Goal: Task Accomplishment & Management: Use online tool/utility

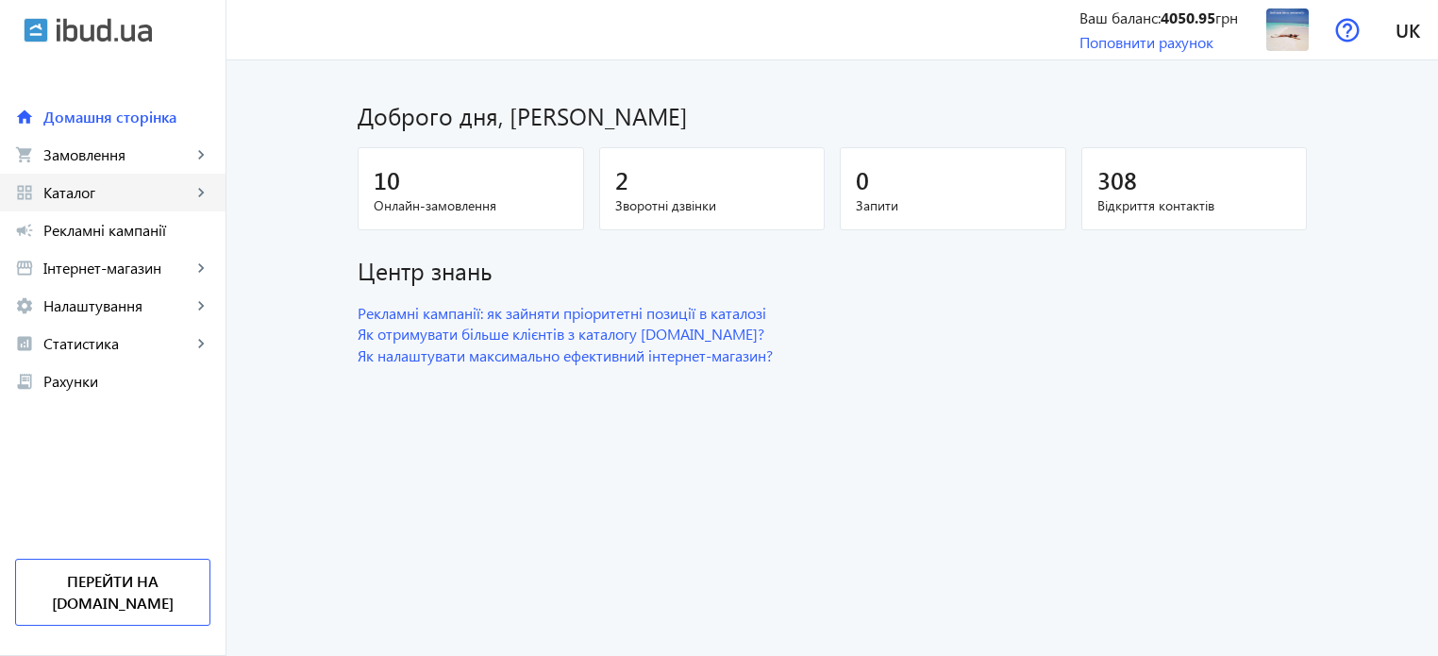
click at [109, 192] on span "Каталог" at bounding box center [117, 192] width 148 height 19
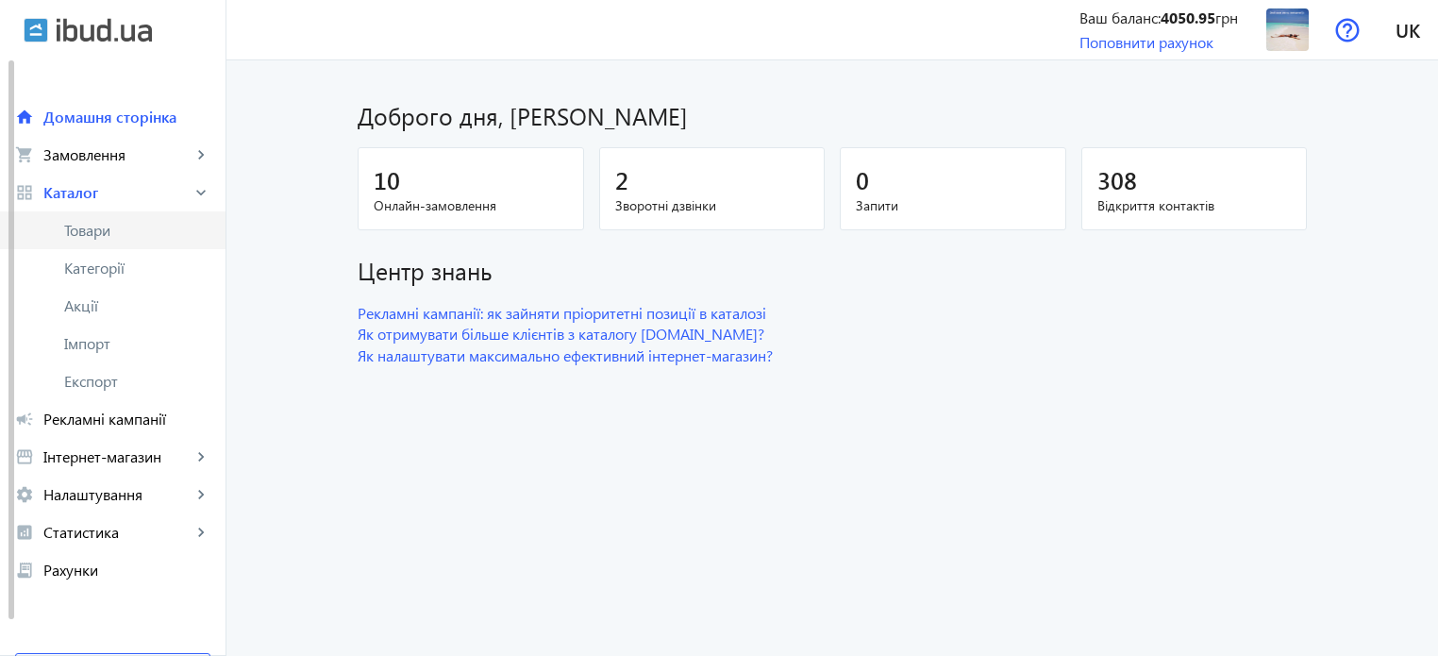
click at [122, 223] on span "Товари" at bounding box center [137, 230] width 146 height 19
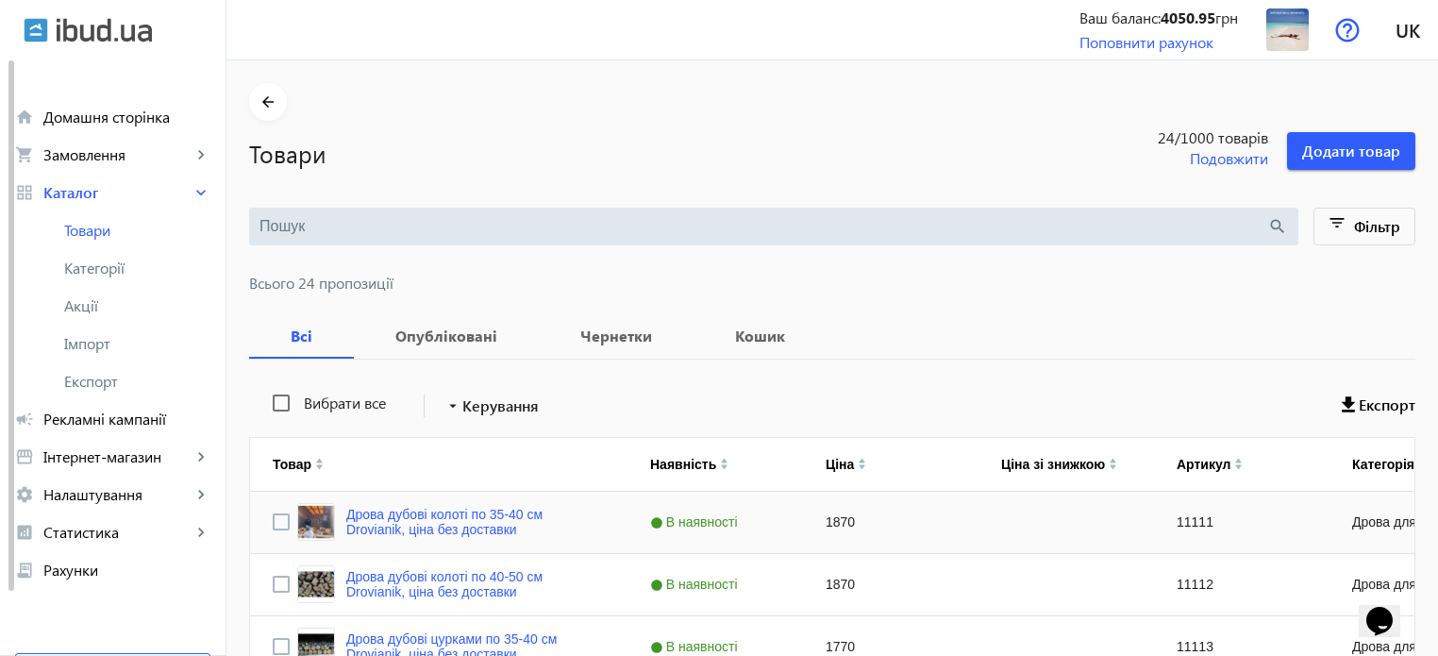
click at [829, 525] on div "1870" at bounding box center [891, 522] width 176 height 61
click at [829, 525] on input "1870" at bounding box center [890, 522] width 159 height 38
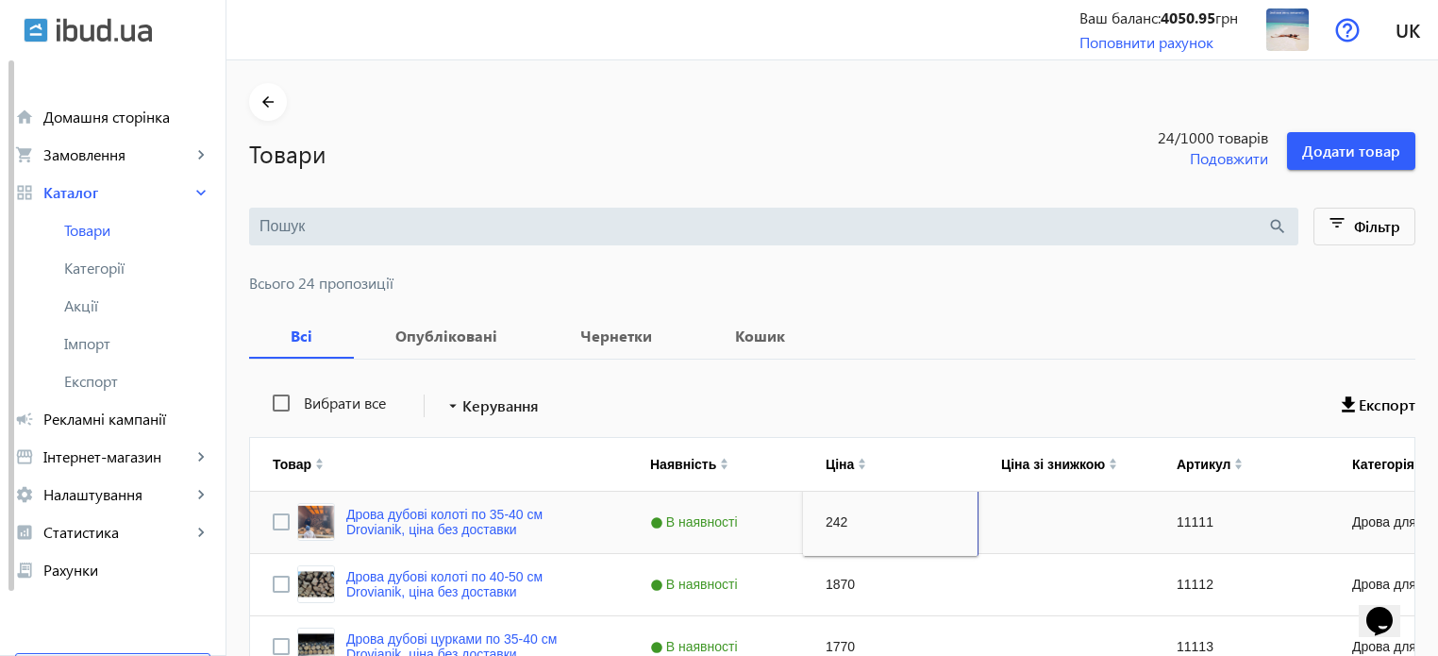
type input "2420"
click at [835, 581] on div "1870" at bounding box center [891, 584] width 176 height 61
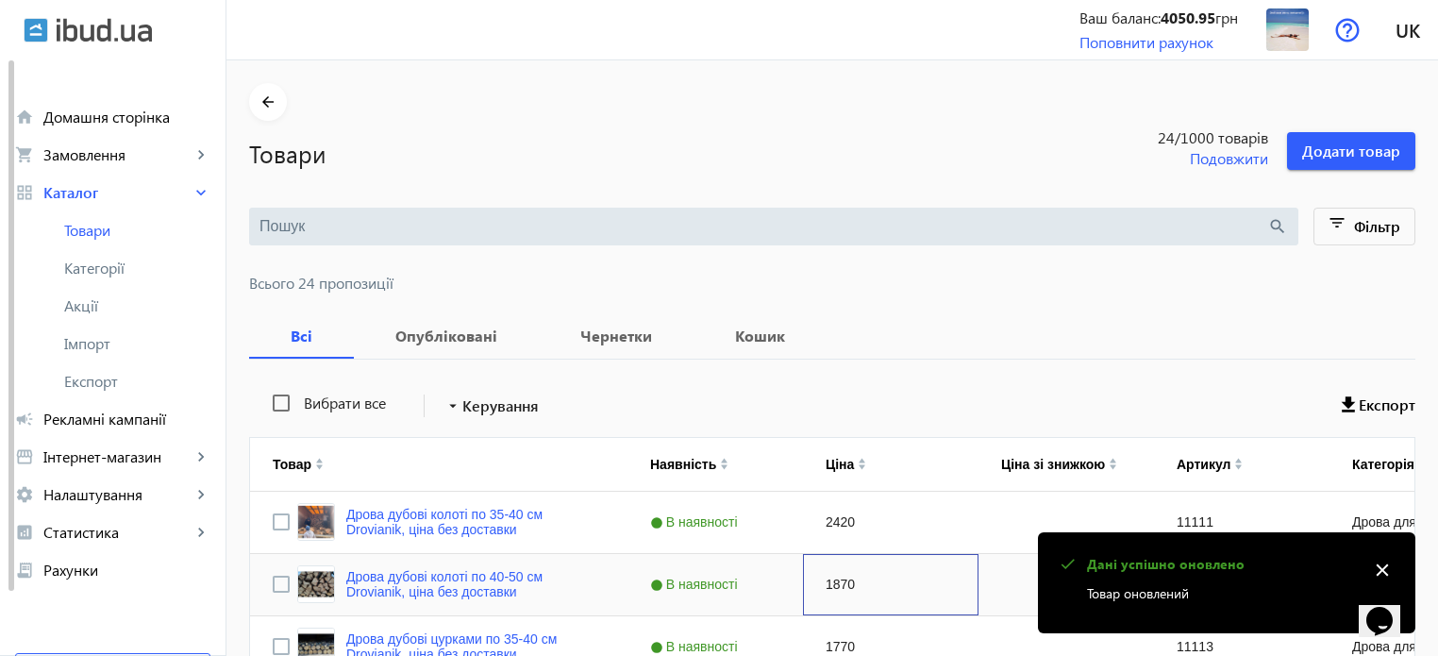
click at [835, 581] on div "1870" at bounding box center [891, 584] width 176 height 61
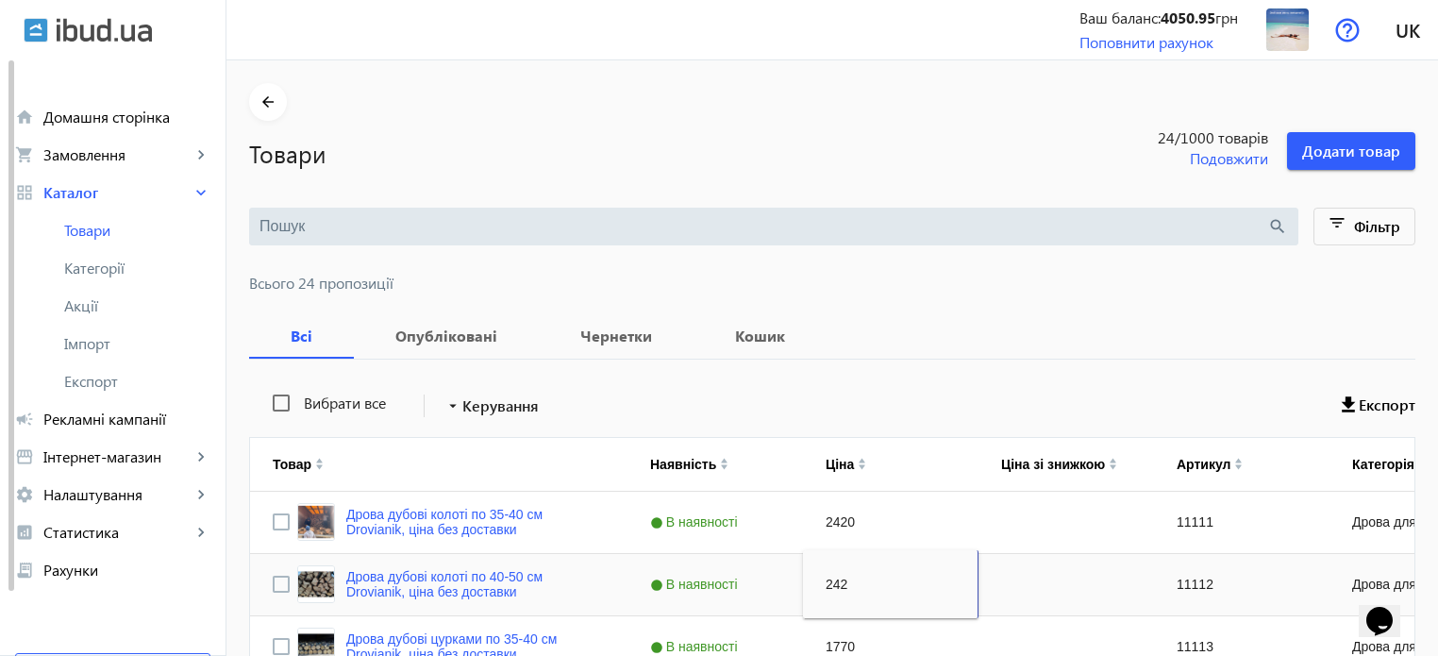
type input "2420"
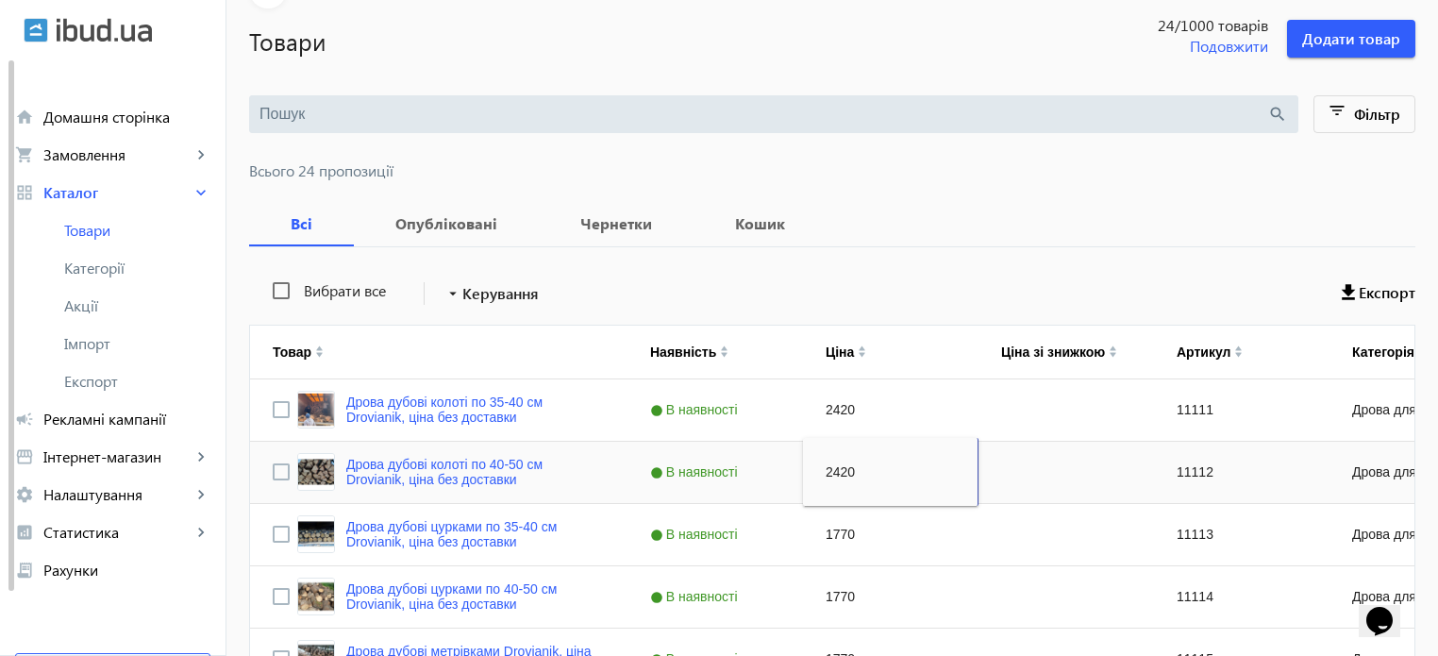
scroll to position [121, 0]
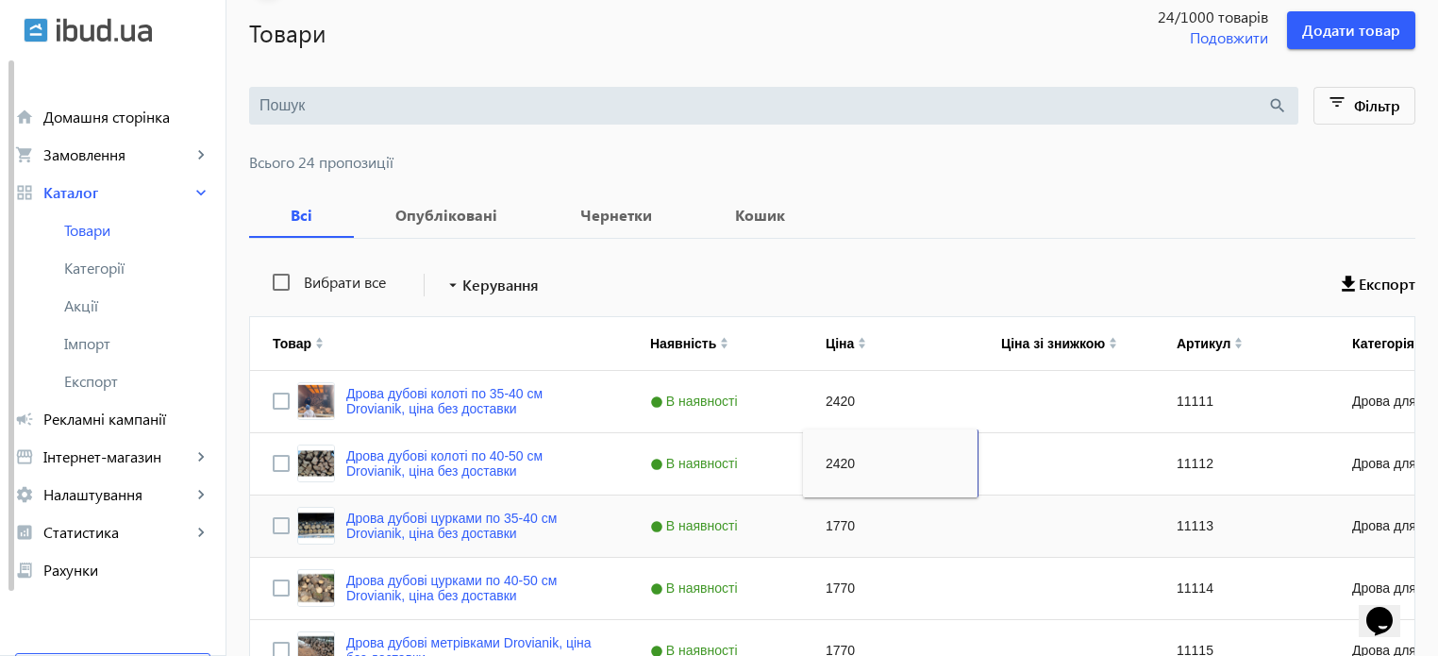
click at [830, 523] on div "1770" at bounding box center [891, 525] width 176 height 61
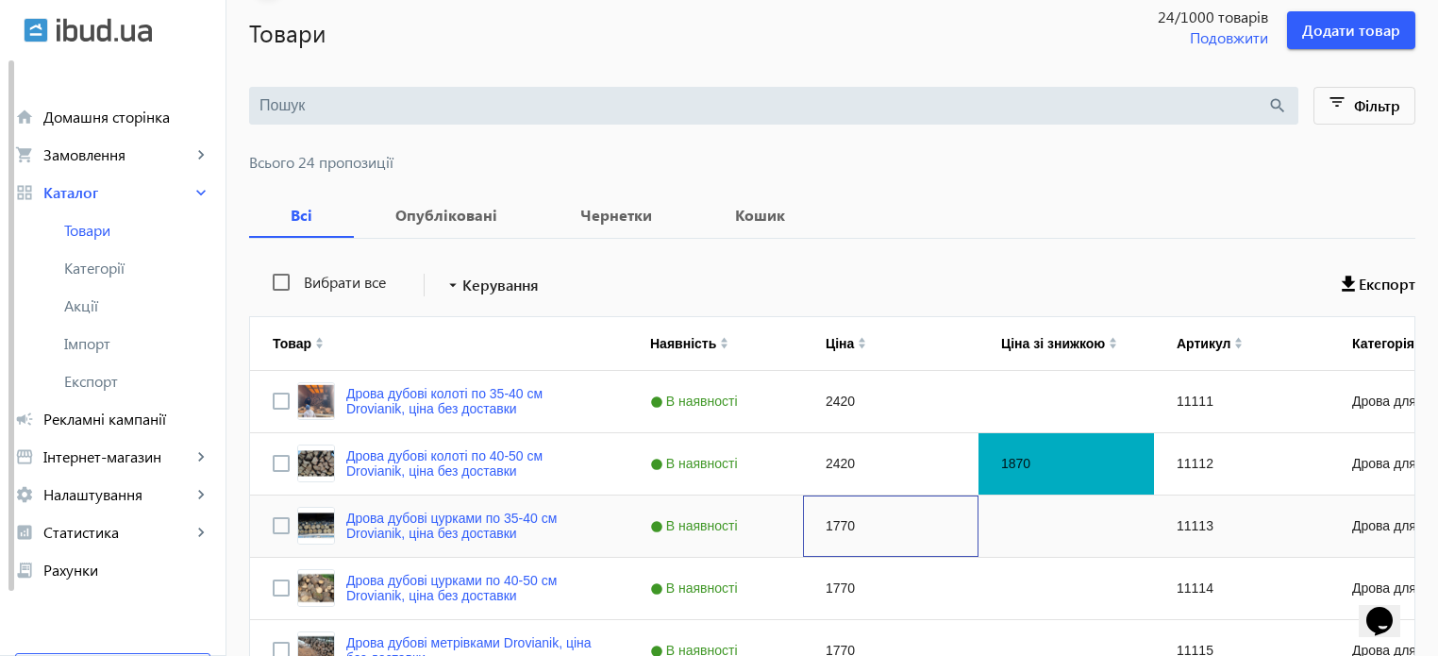
click at [830, 523] on div "1770" at bounding box center [891, 525] width 176 height 61
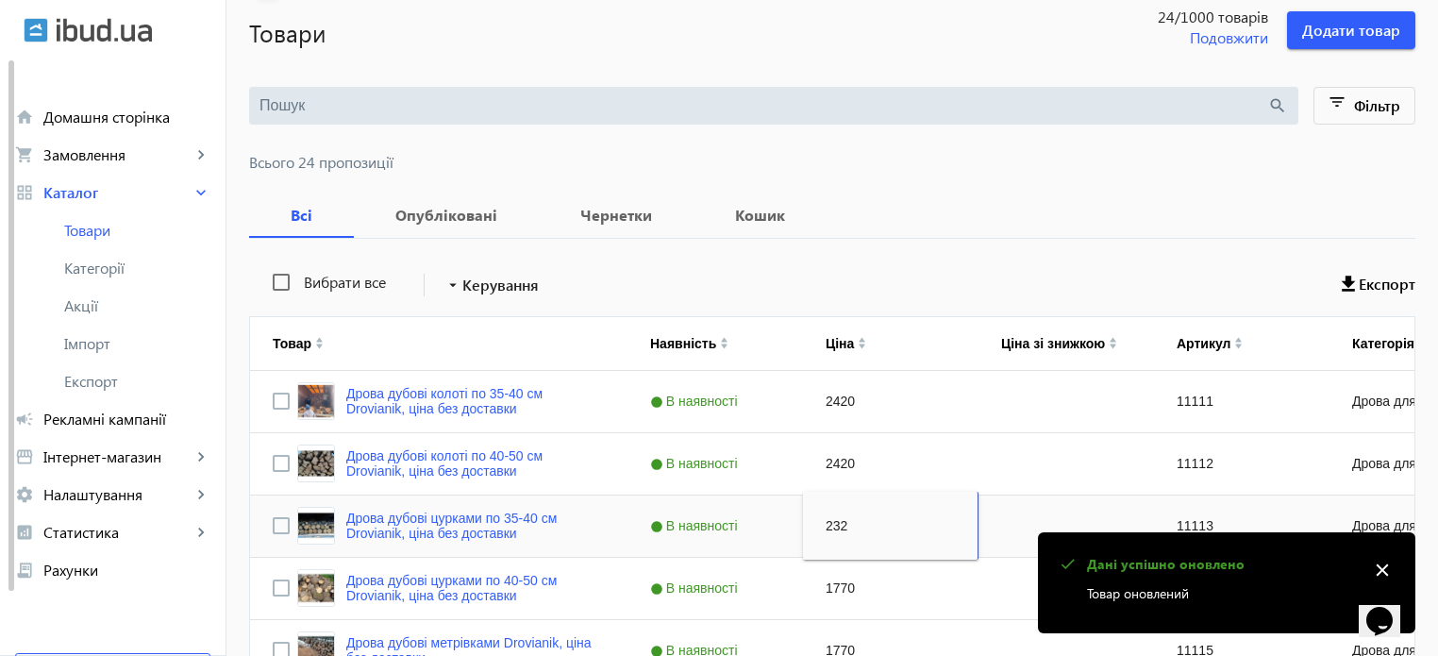
type input "2320"
click at [828, 589] on div "1770" at bounding box center [891, 588] width 176 height 61
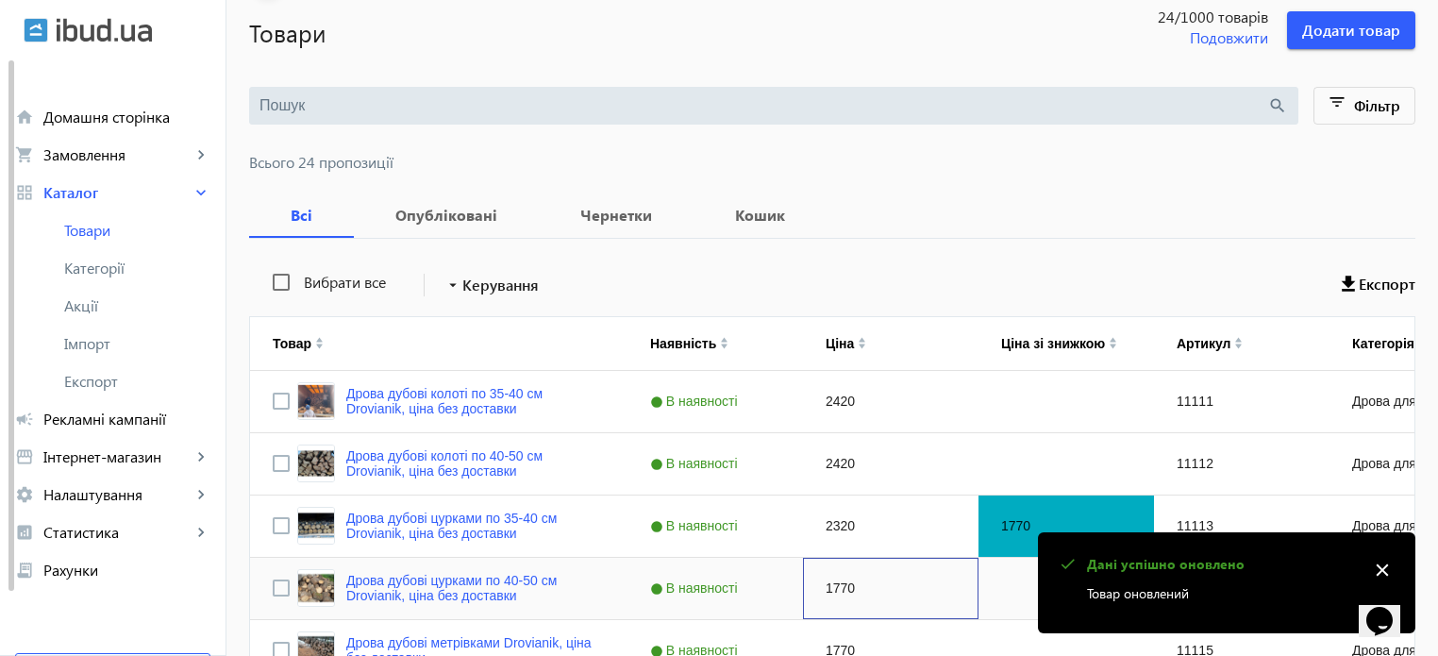
click at [828, 589] on div "1770" at bounding box center [891, 588] width 176 height 61
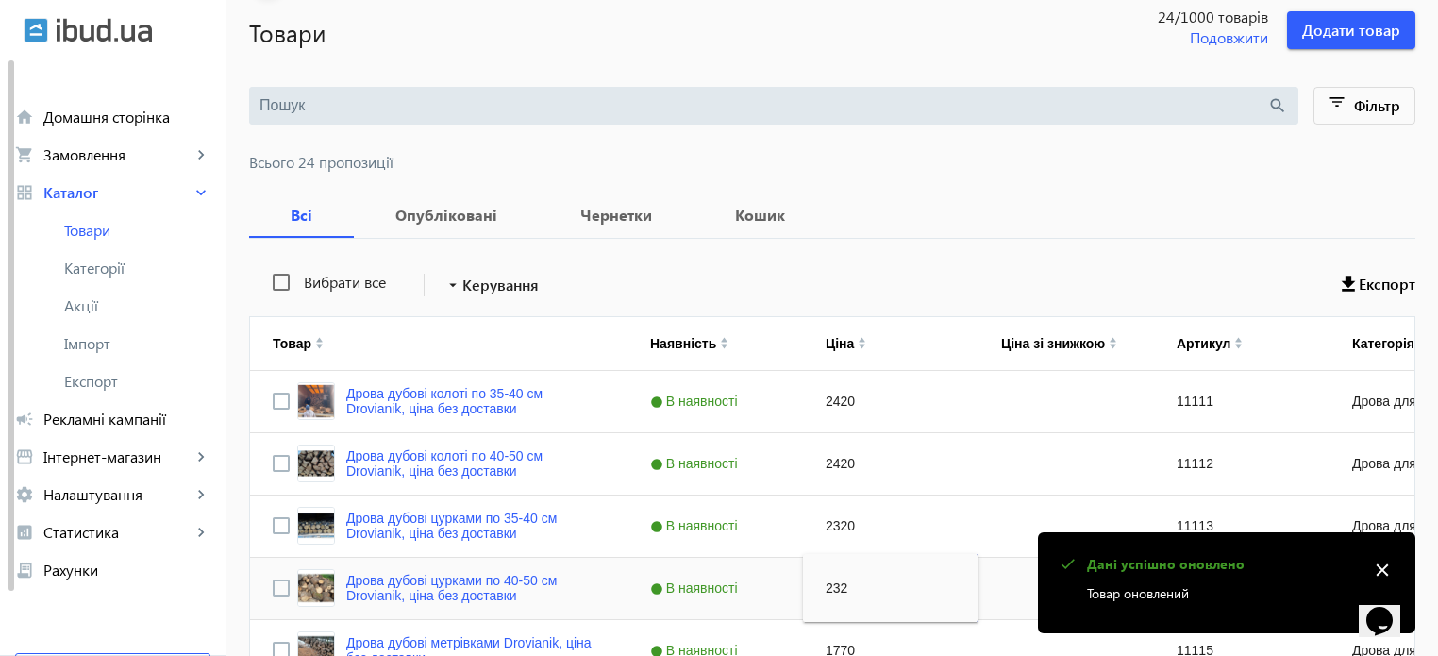
type input "2320"
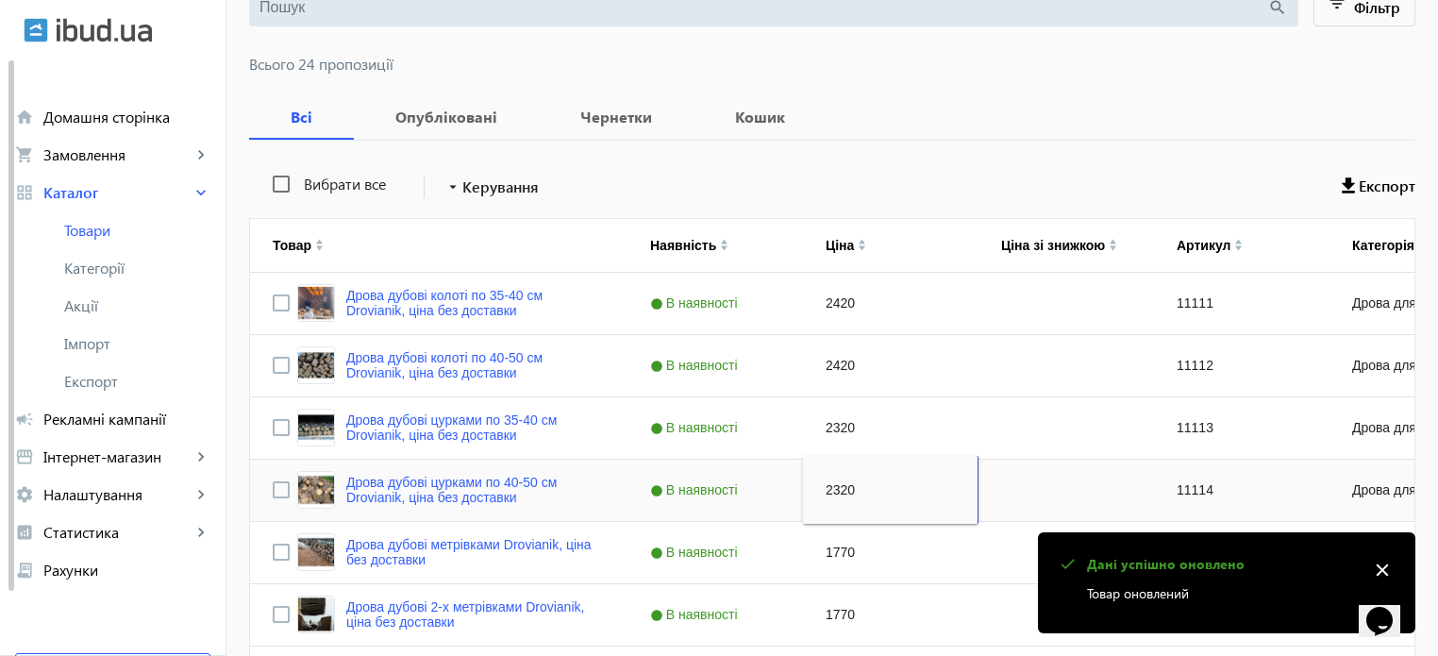
scroll to position [221, 0]
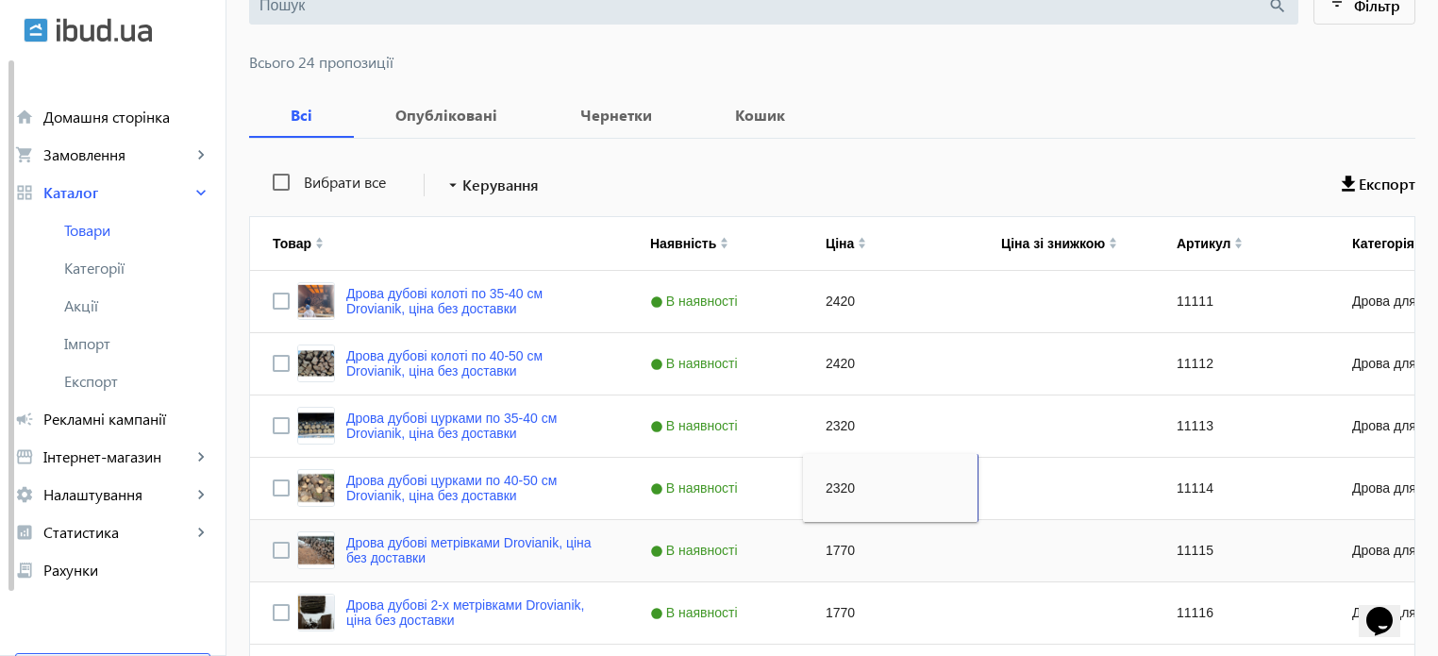
click at [826, 549] on div "1770" at bounding box center [891, 550] width 176 height 61
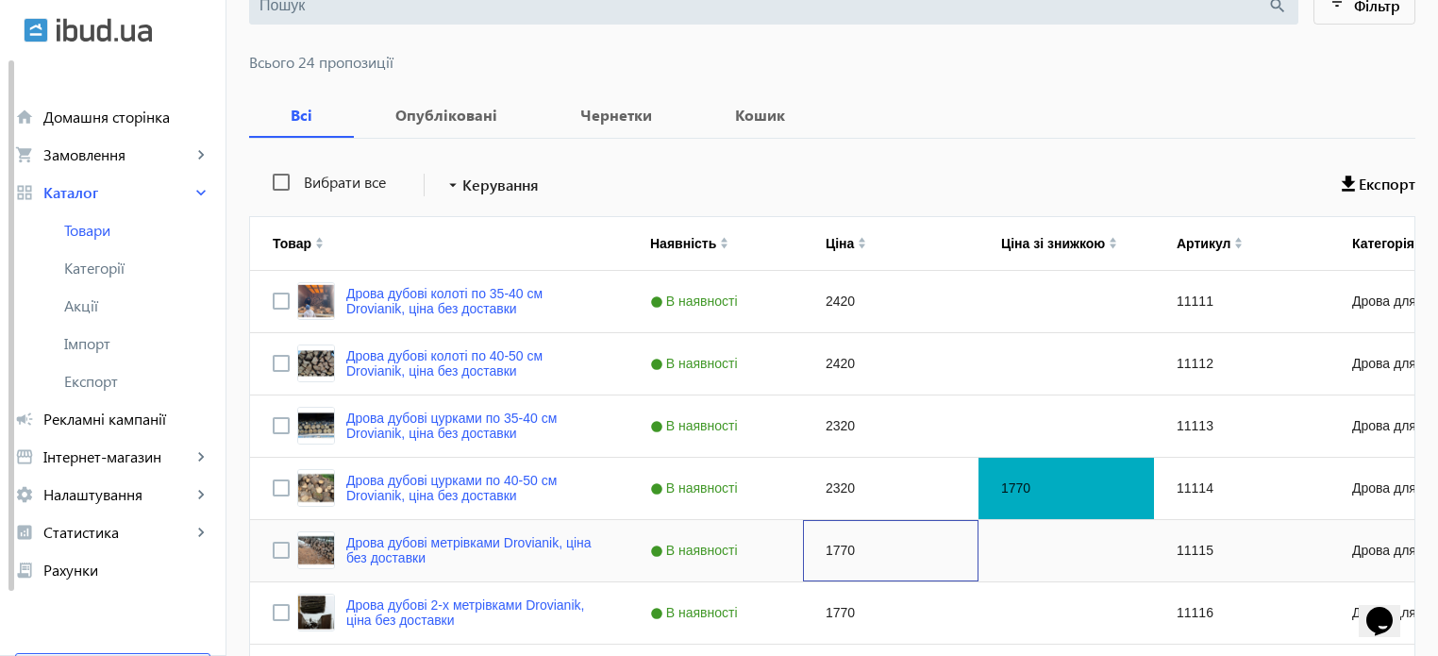
click at [826, 549] on div "1770" at bounding box center [891, 550] width 176 height 61
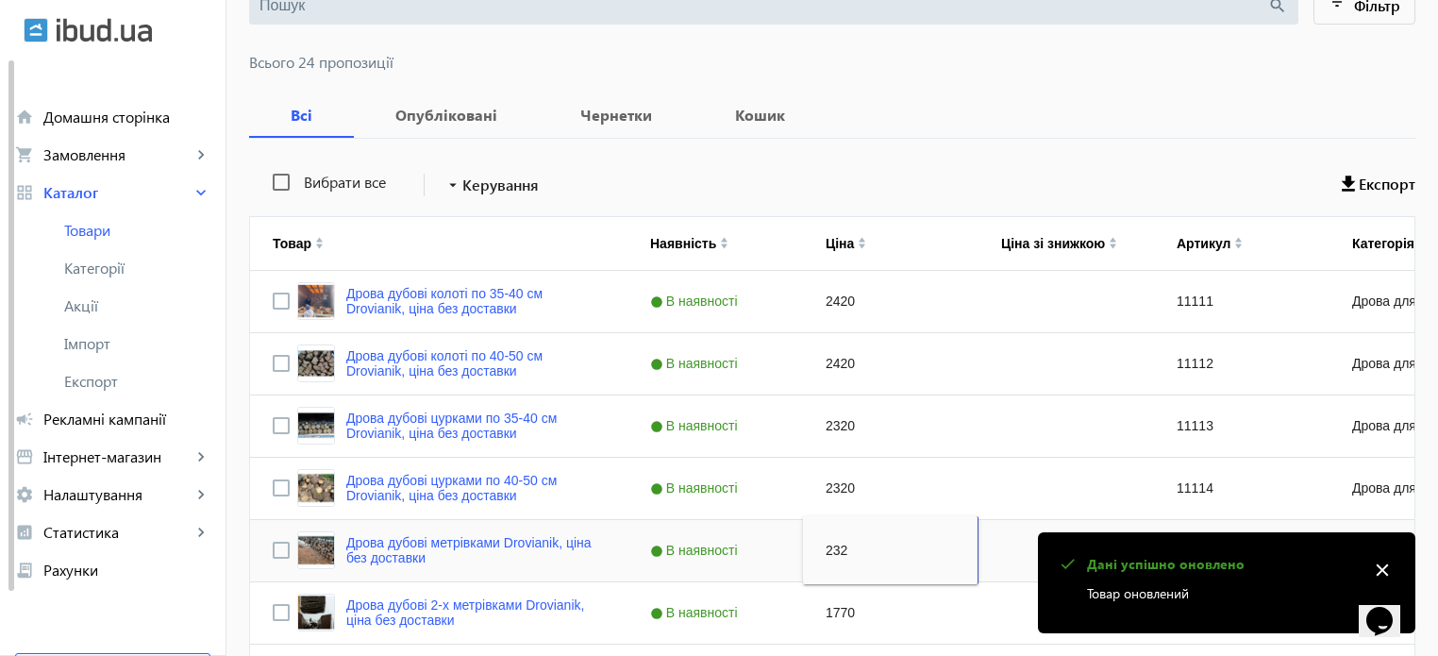
type input "2320"
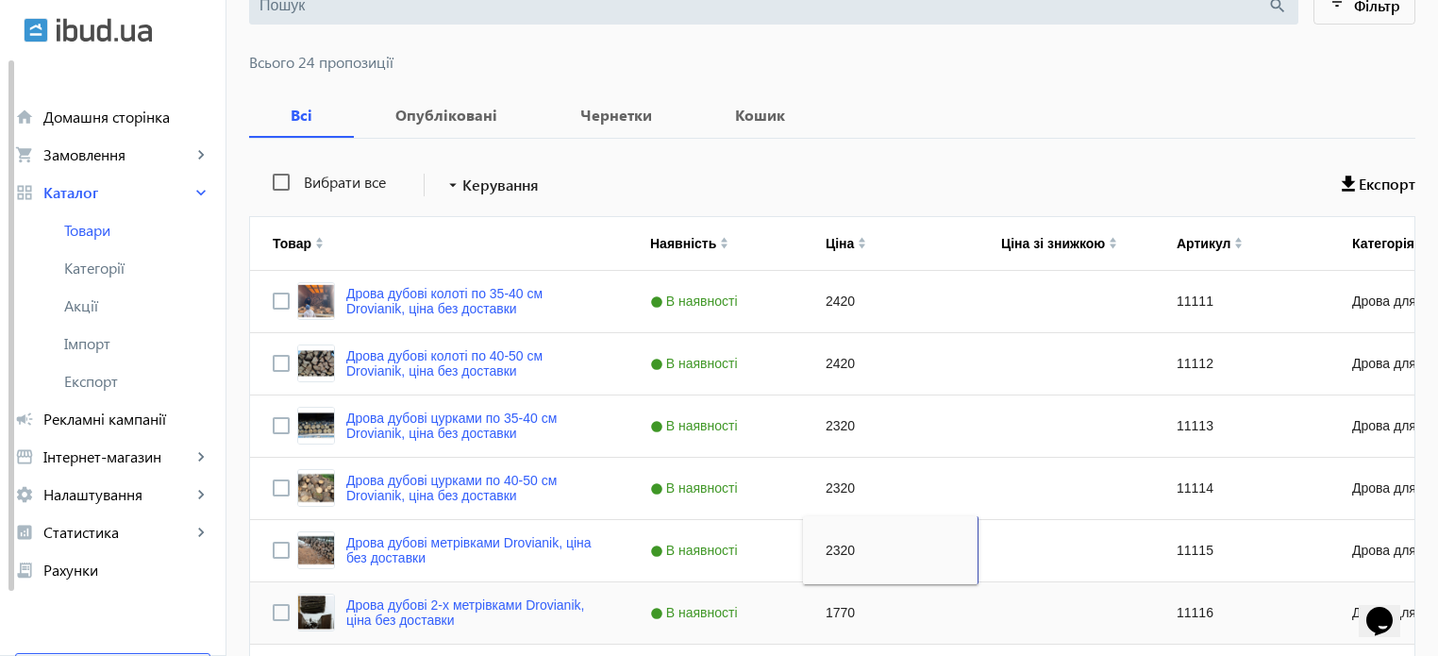
click at [823, 615] on div "1770" at bounding box center [891, 612] width 176 height 61
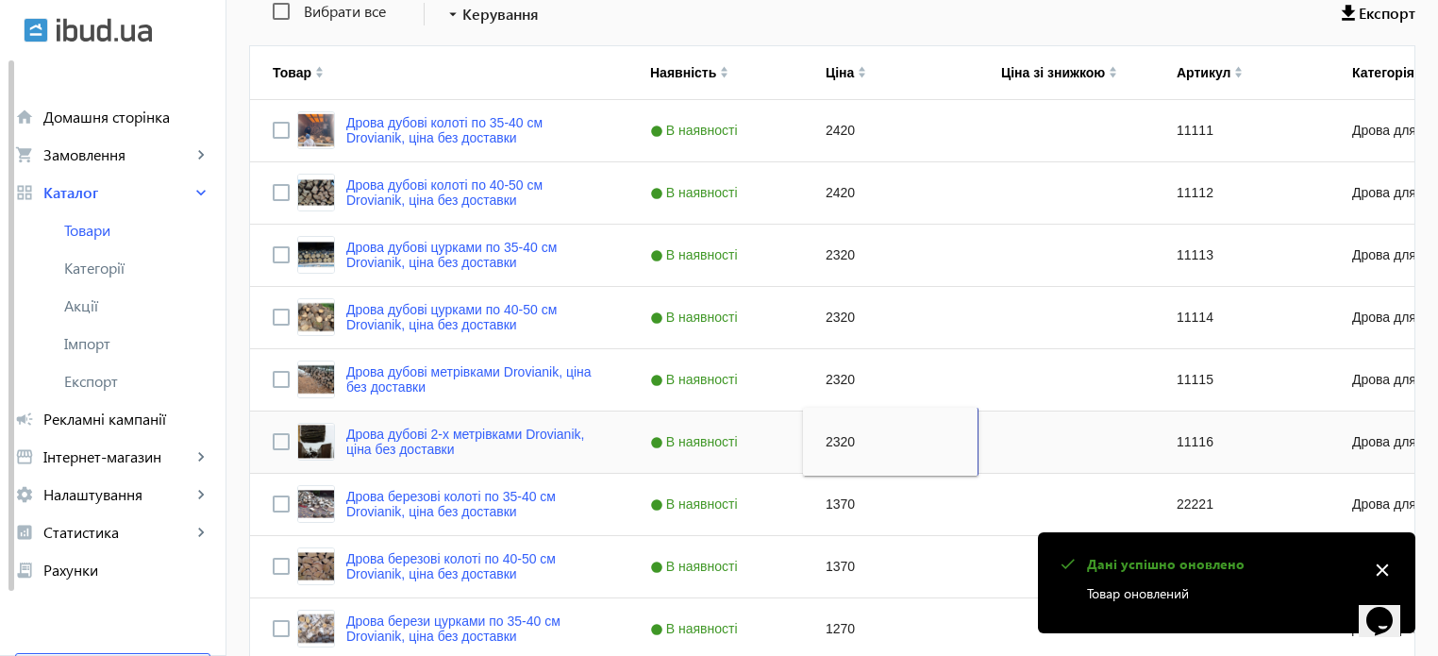
scroll to position [393, 0]
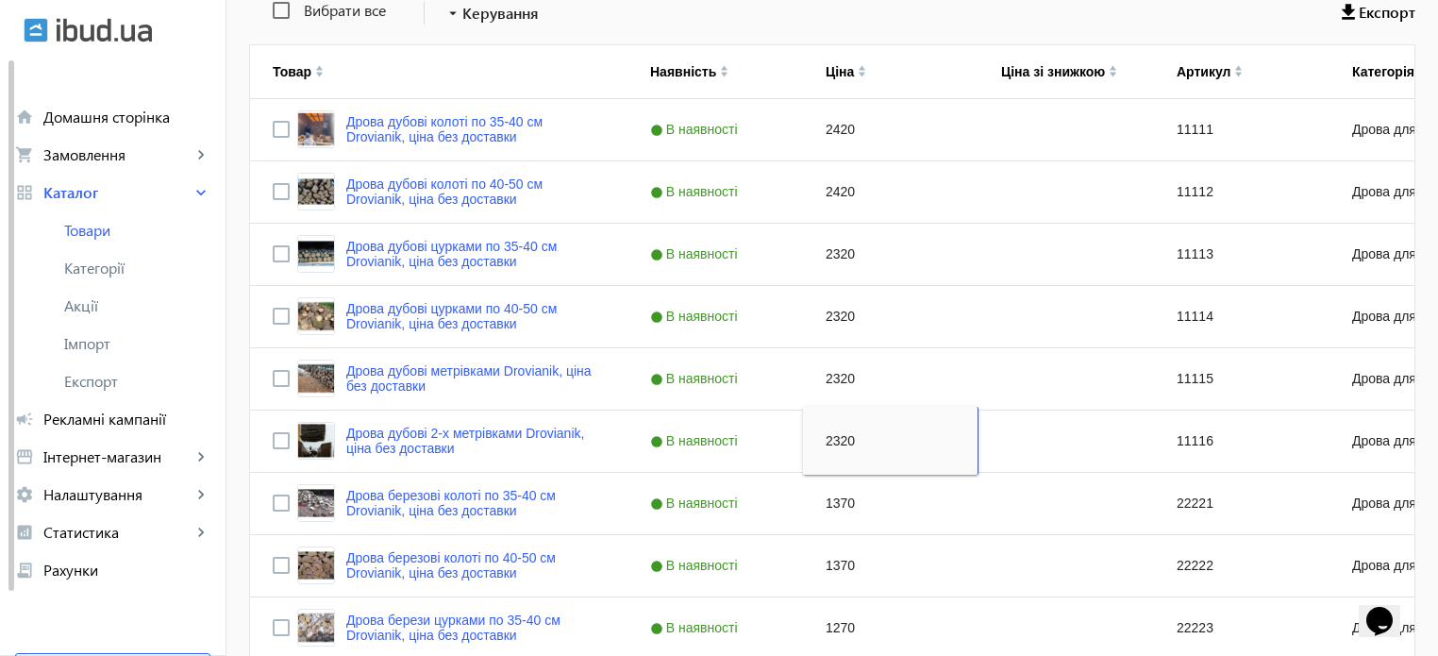
type input "2320"
click at [833, 509] on div "1370" at bounding box center [891, 503] width 176 height 61
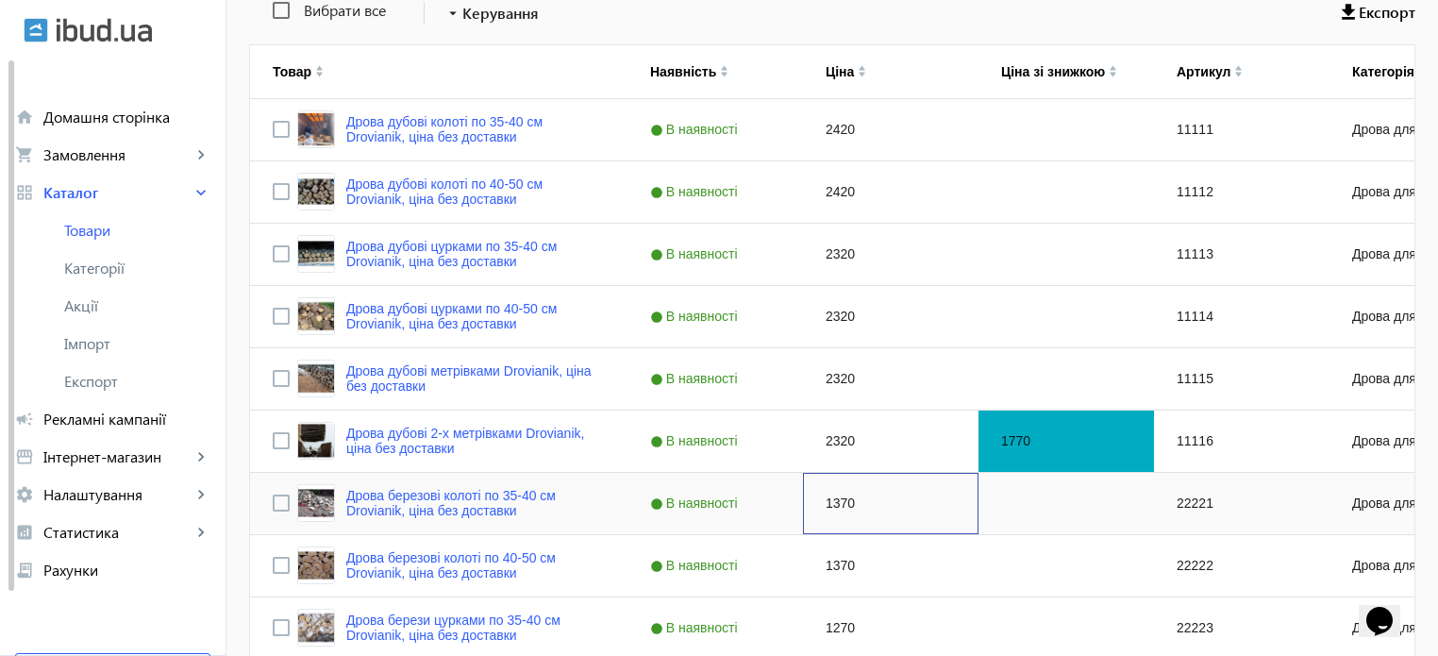
click at [833, 509] on div "1370" at bounding box center [891, 503] width 176 height 61
click at [833, 509] on input "1370" at bounding box center [890, 503] width 159 height 38
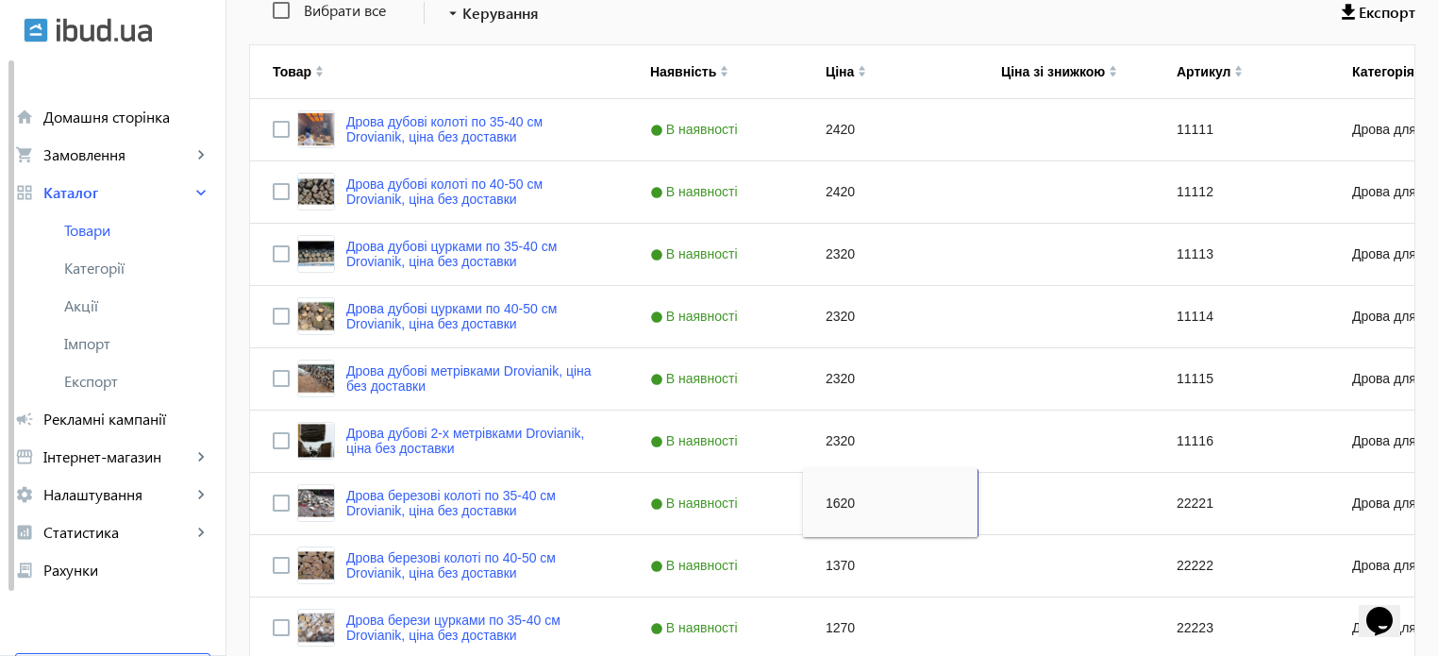
type input "1620"
click at [823, 563] on div "1370" at bounding box center [891, 565] width 176 height 61
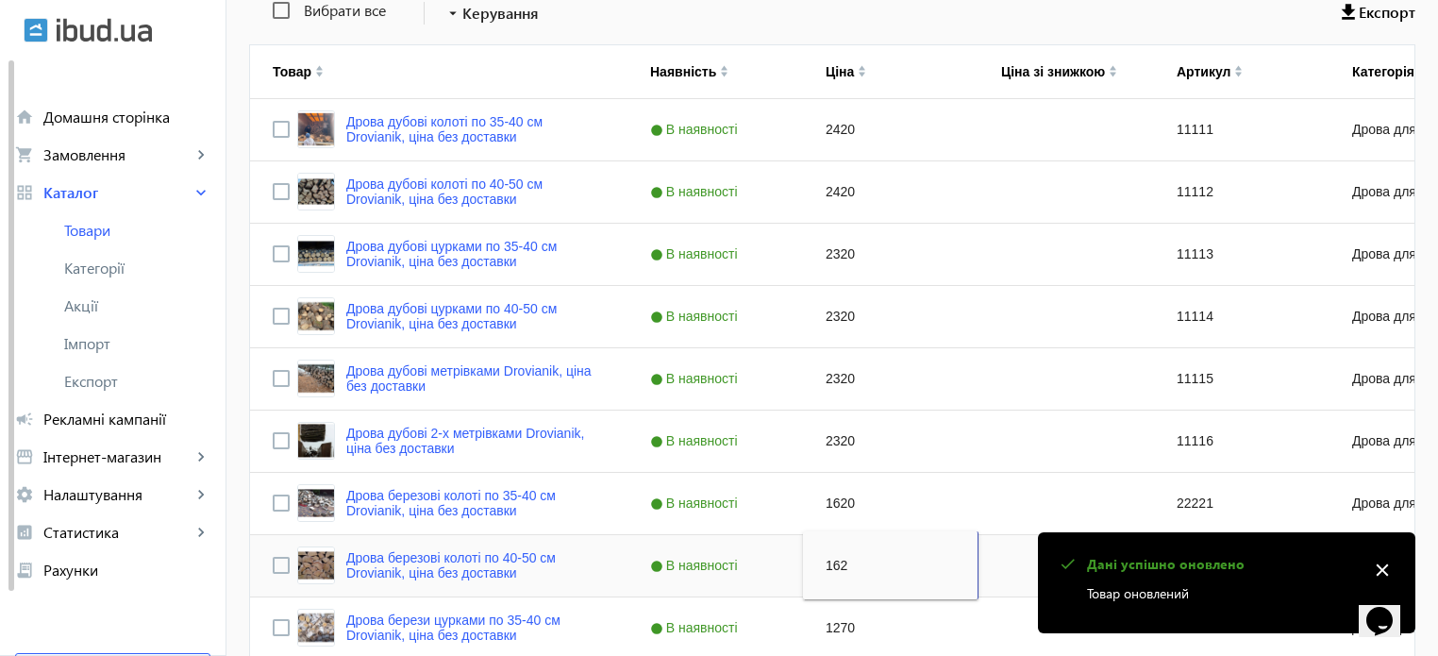
type input "1620"
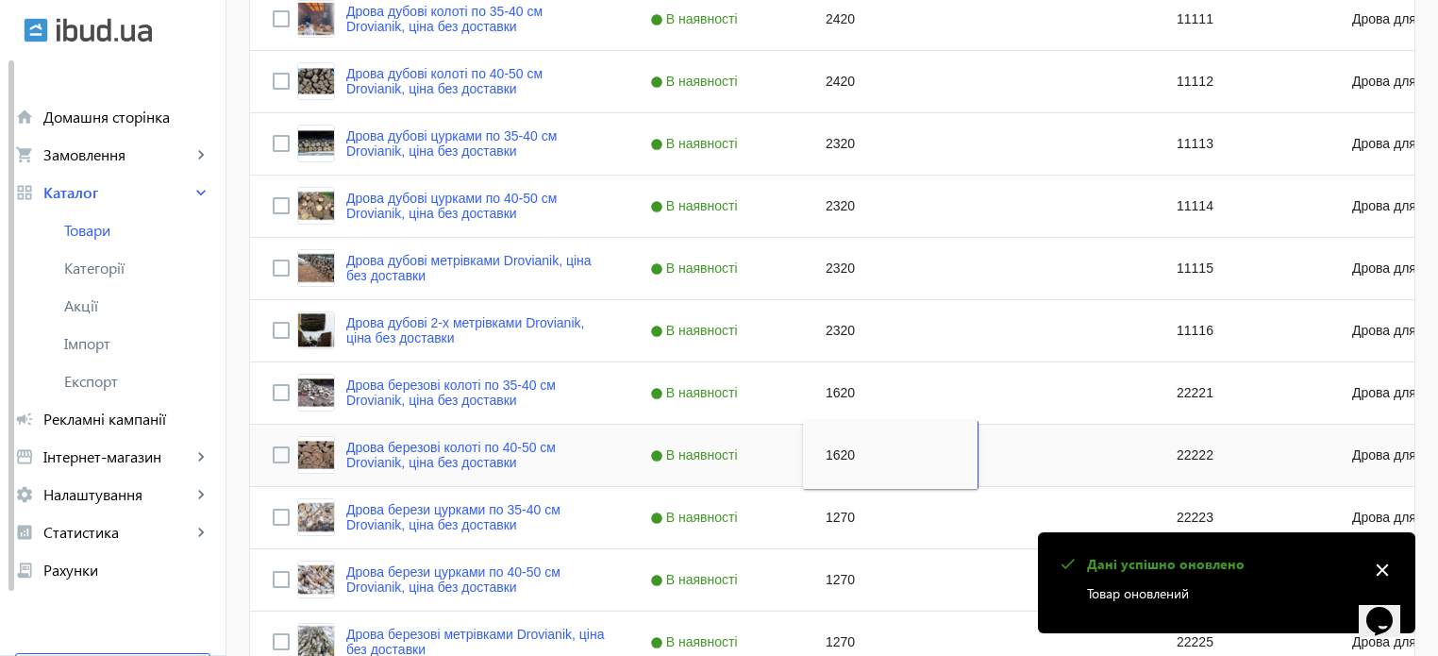
scroll to position [525, 0]
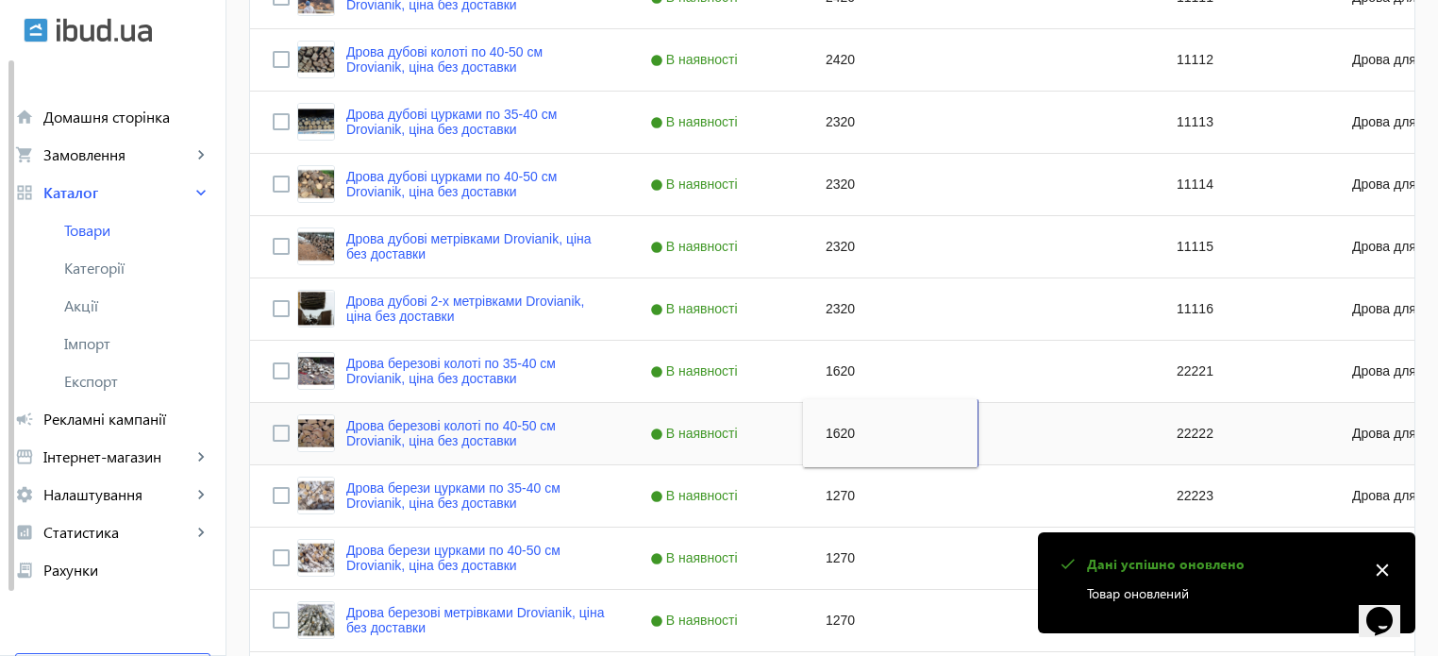
click at [832, 487] on div "1270" at bounding box center [891, 495] width 176 height 61
type input "1570"
click at [813, 555] on div "1270" at bounding box center [891, 557] width 176 height 61
type input "1570"
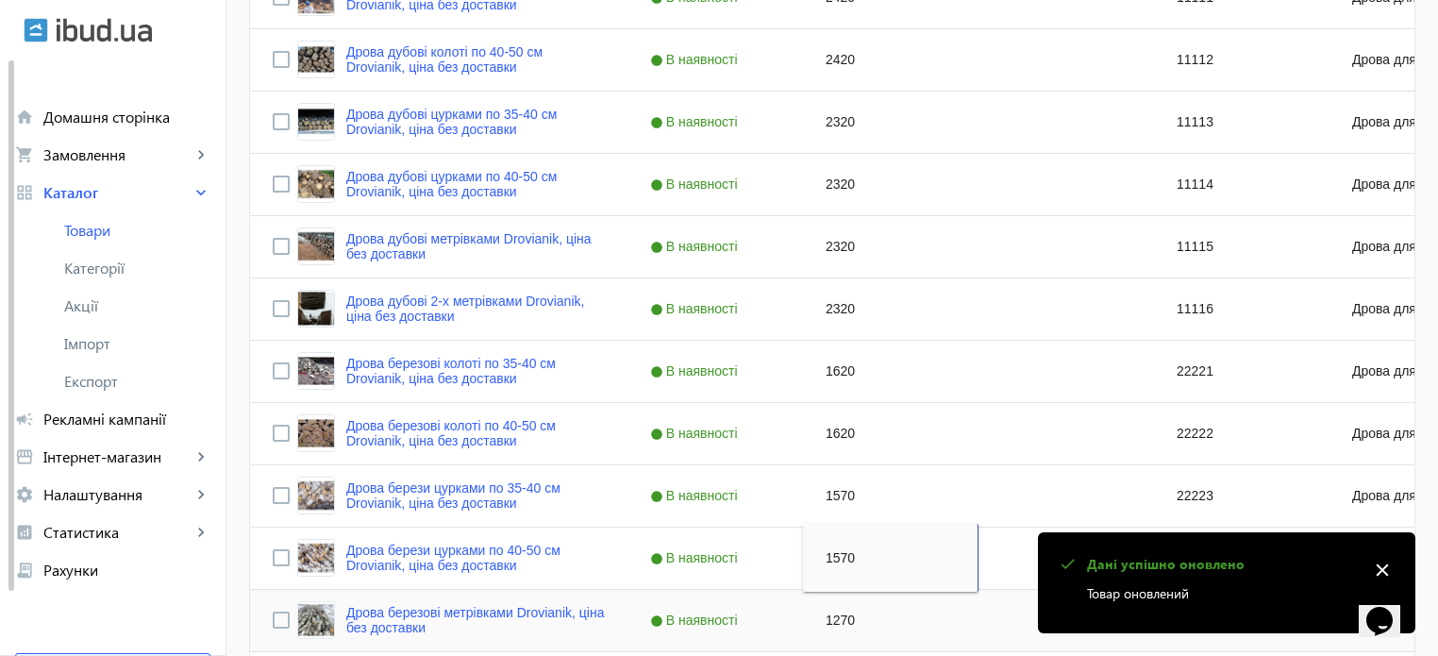
click at [832, 619] on div "1270" at bounding box center [891, 620] width 176 height 61
type input "1570"
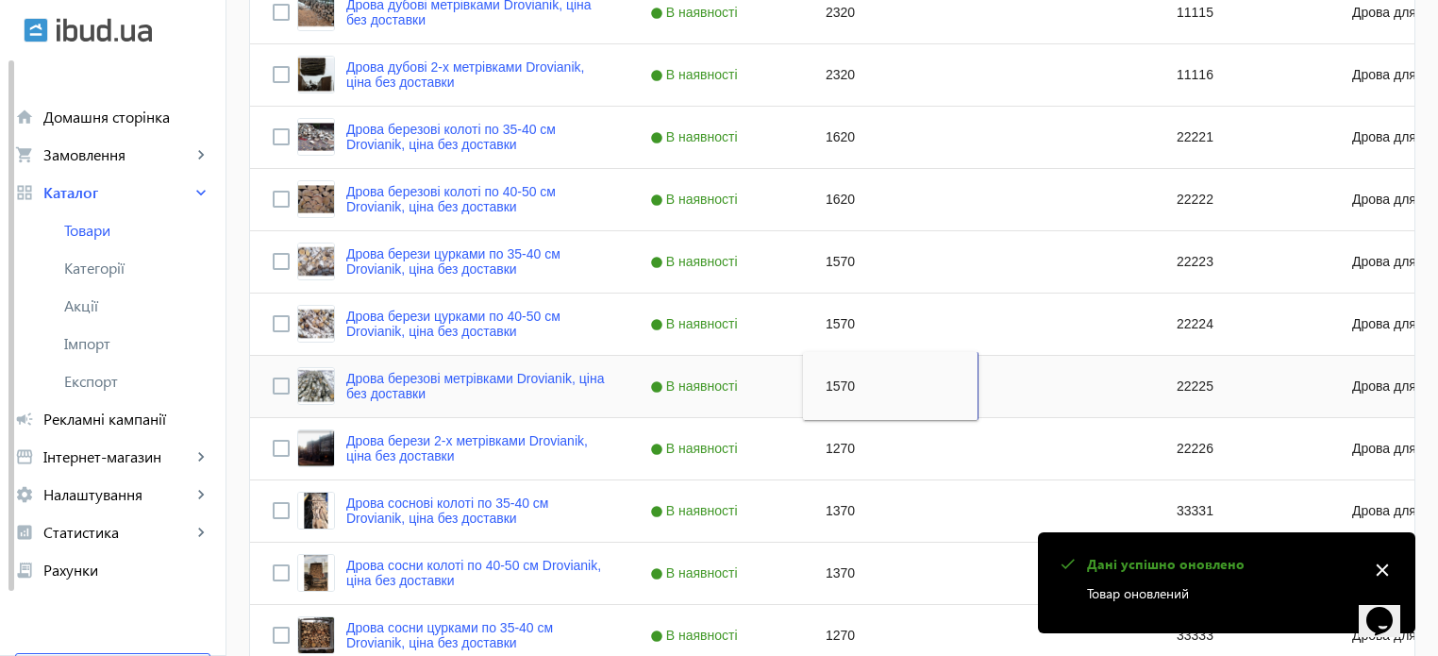
scroll to position [761, 0]
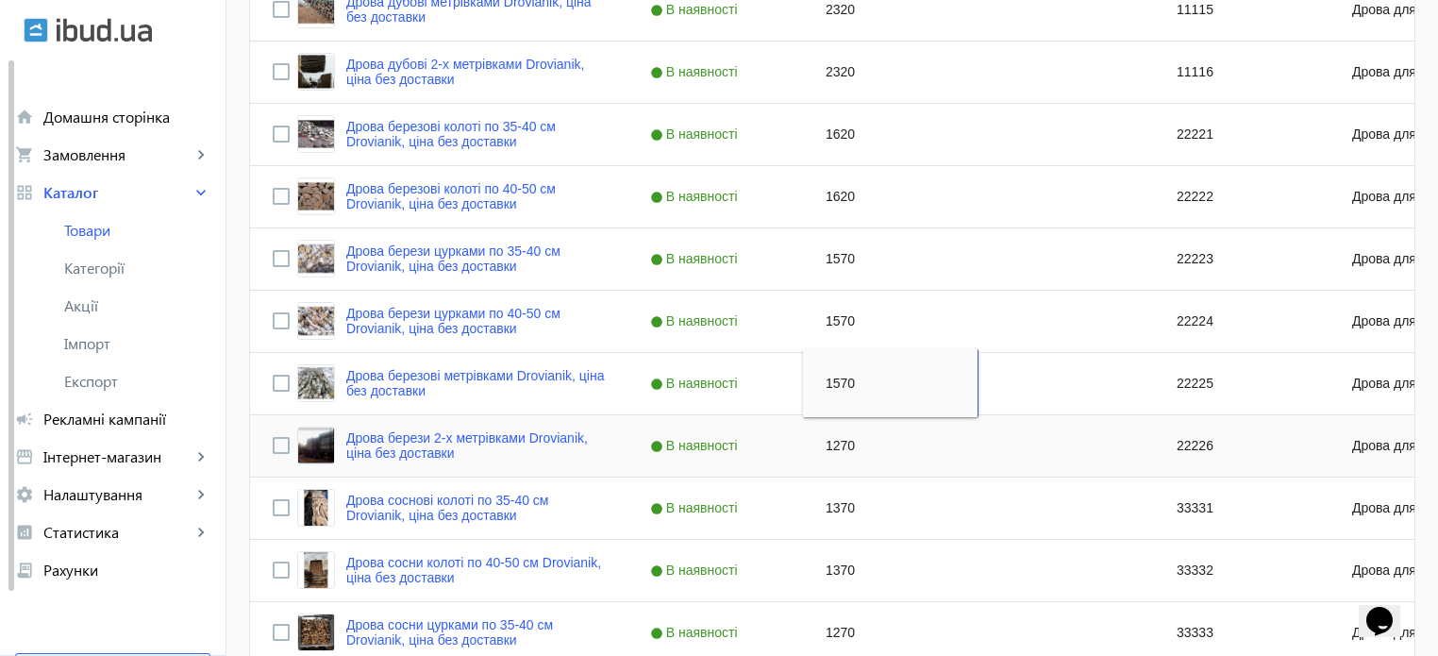
click at [821, 443] on div "1270" at bounding box center [891, 445] width 176 height 61
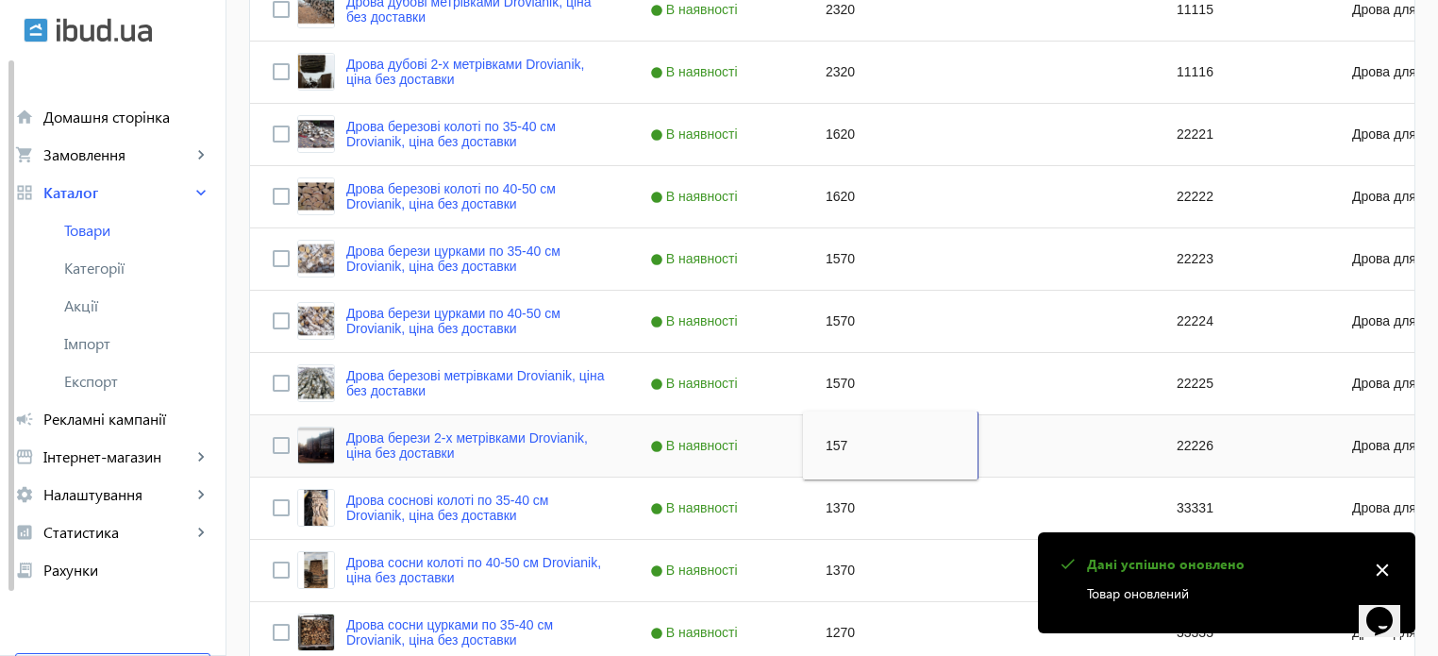
type input "1570"
click at [828, 513] on div "1370" at bounding box center [891, 507] width 176 height 61
type input "1620"
click at [821, 563] on div "1370" at bounding box center [891, 570] width 176 height 61
type input "1620"
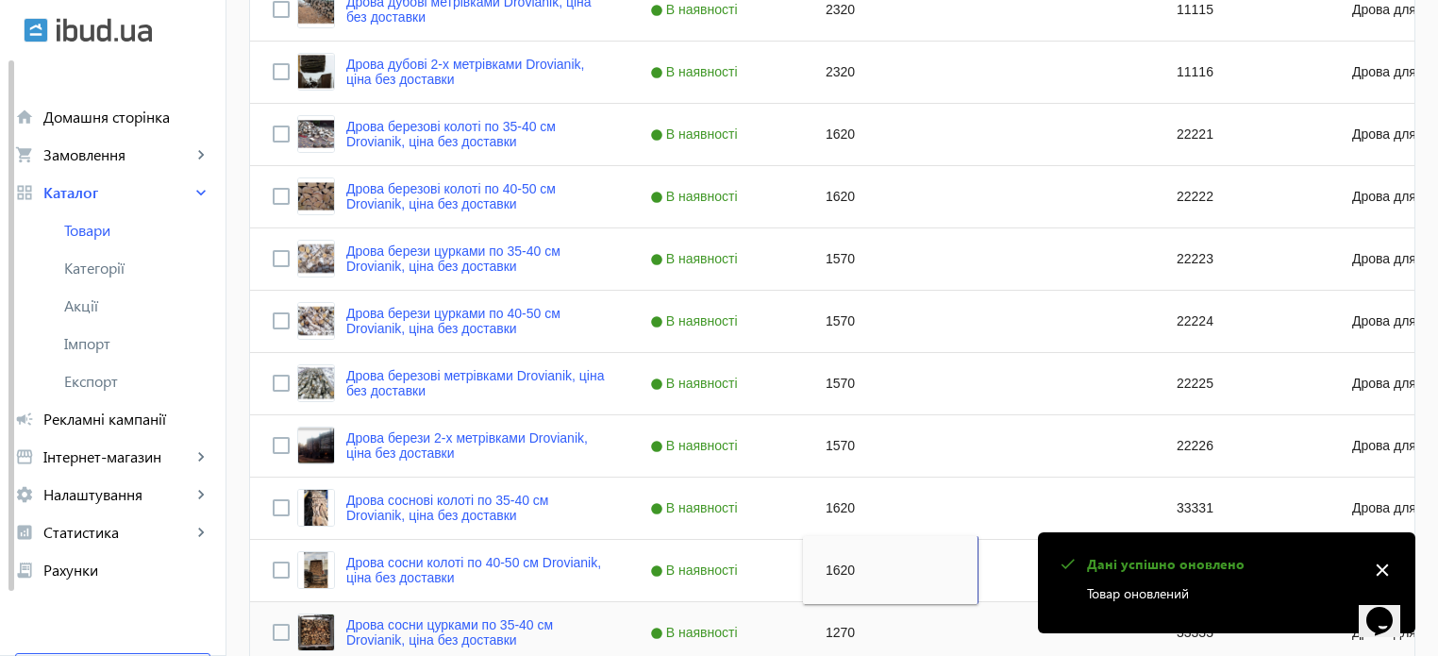
click at [821, 627] on div "1270" at bounding box center [891, 632] width 176 height 61
type input "1570"
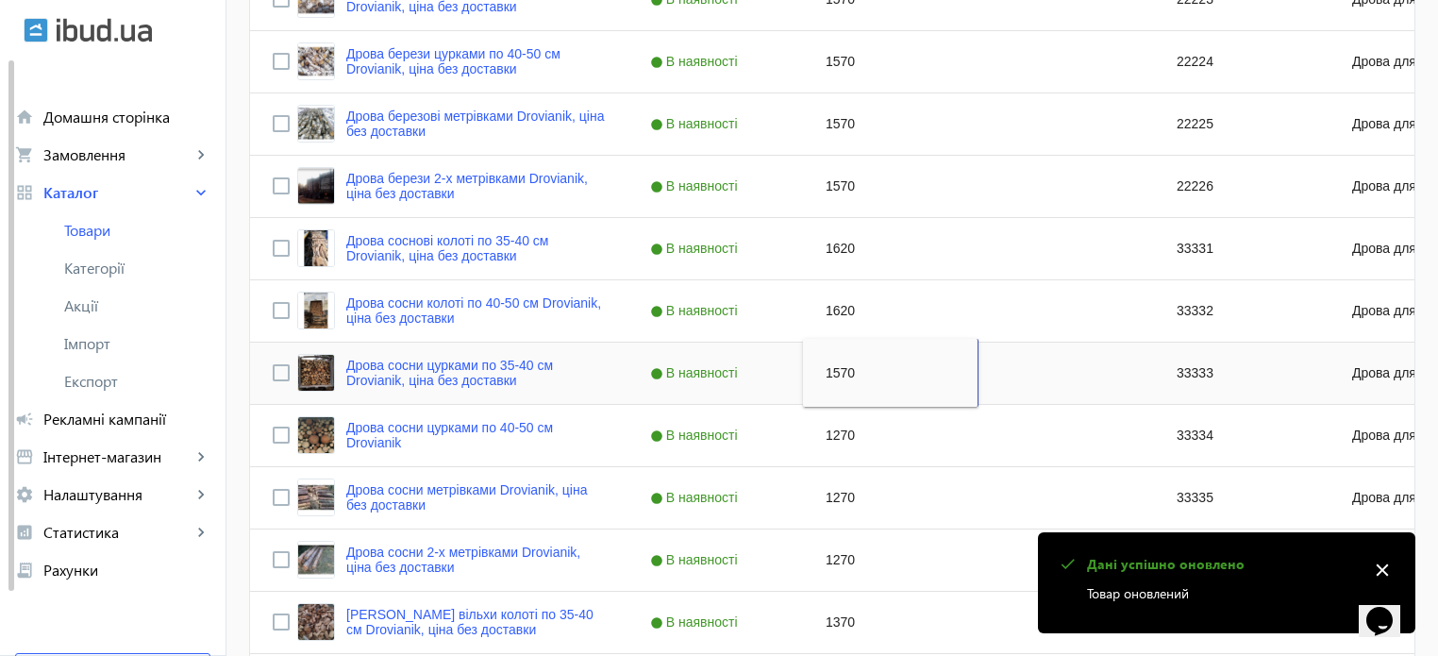
scroll to position [1026, 0]
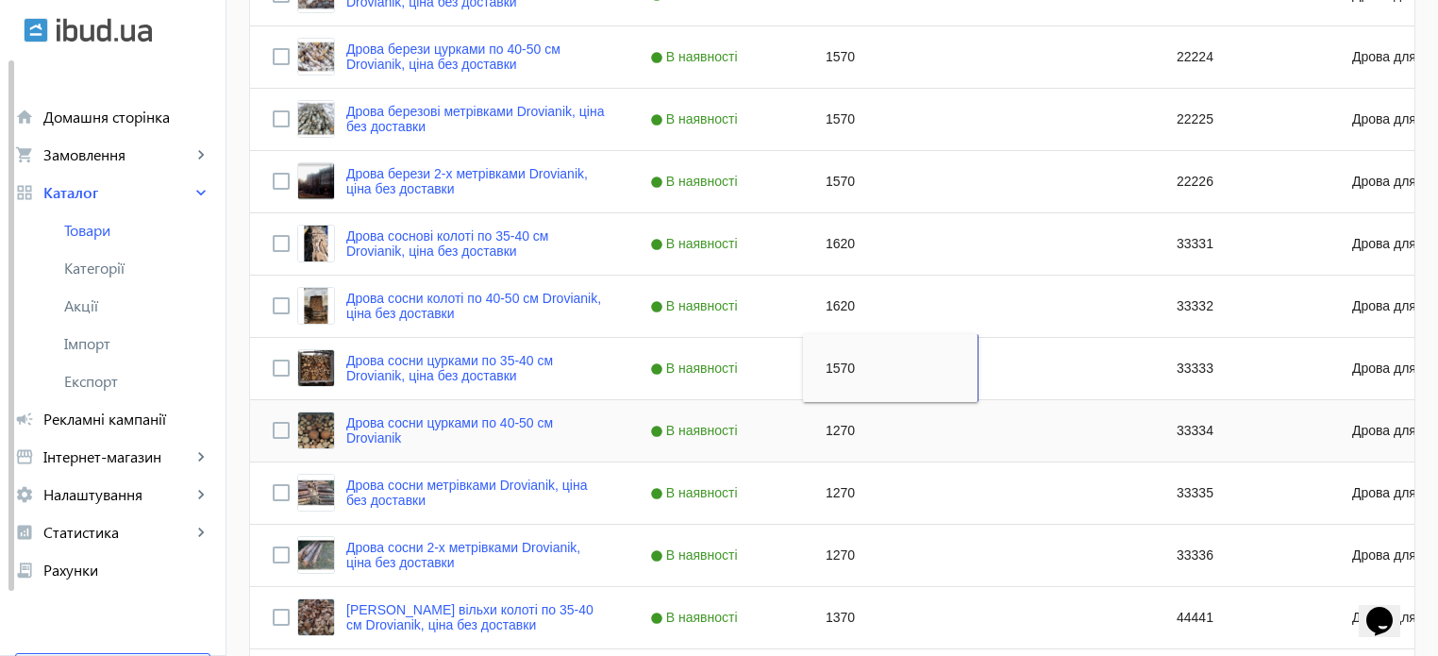
click at [828, 422] on div "1270" at bounding box center [891, 430] width 176 height 61
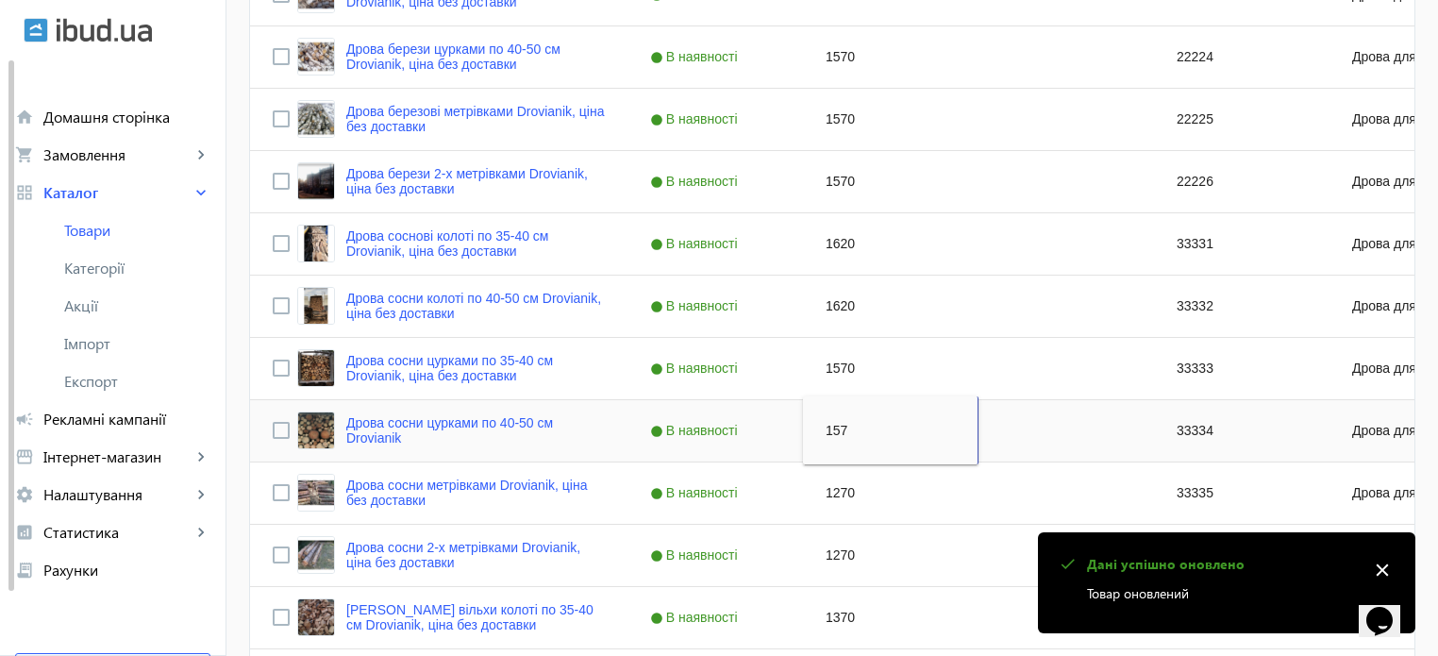
type input "1570"
click at [825, 486] on div "1270" at bounding box center [891, 492] width 176 height 61
type input "1570"
click at [835, 549] on div "1270" at bounding box center [891, 555] width 176 height 61
type input "1570"
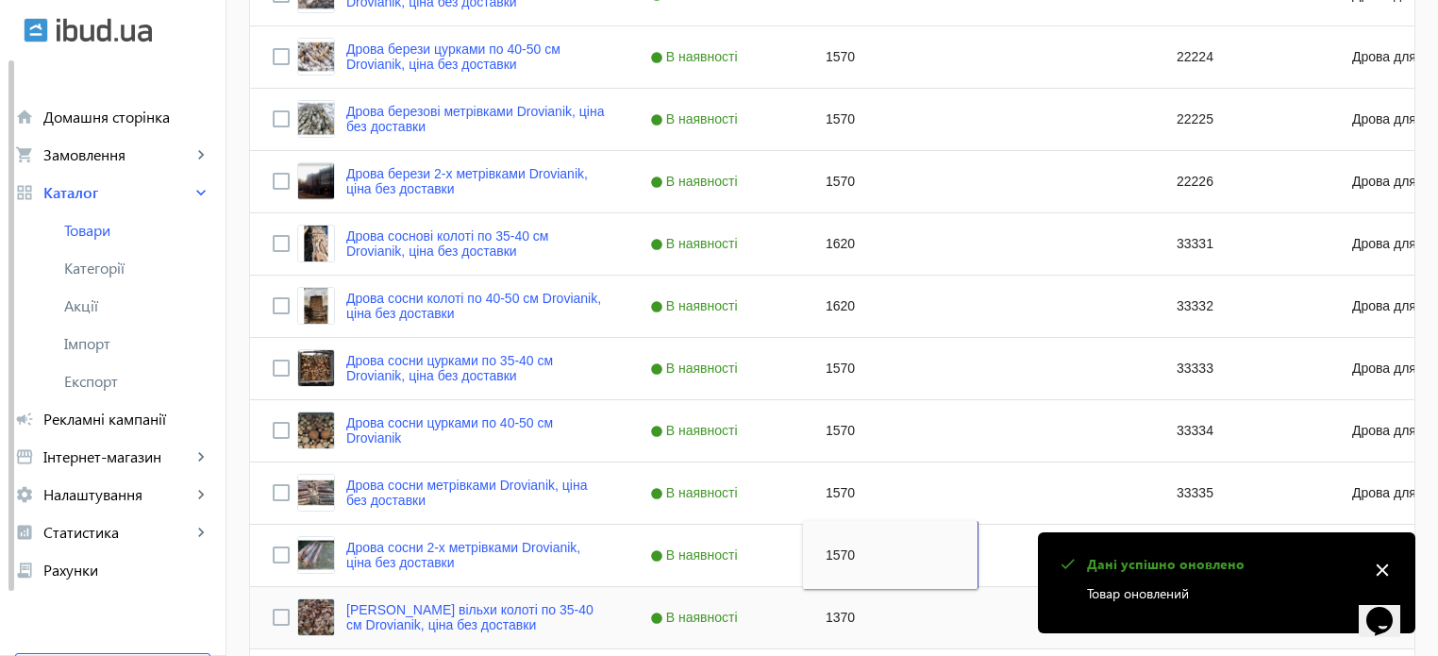
click at [831, 614] on div "1370" at bounding box center [891, 617] width 176 height 61
type input "1620"
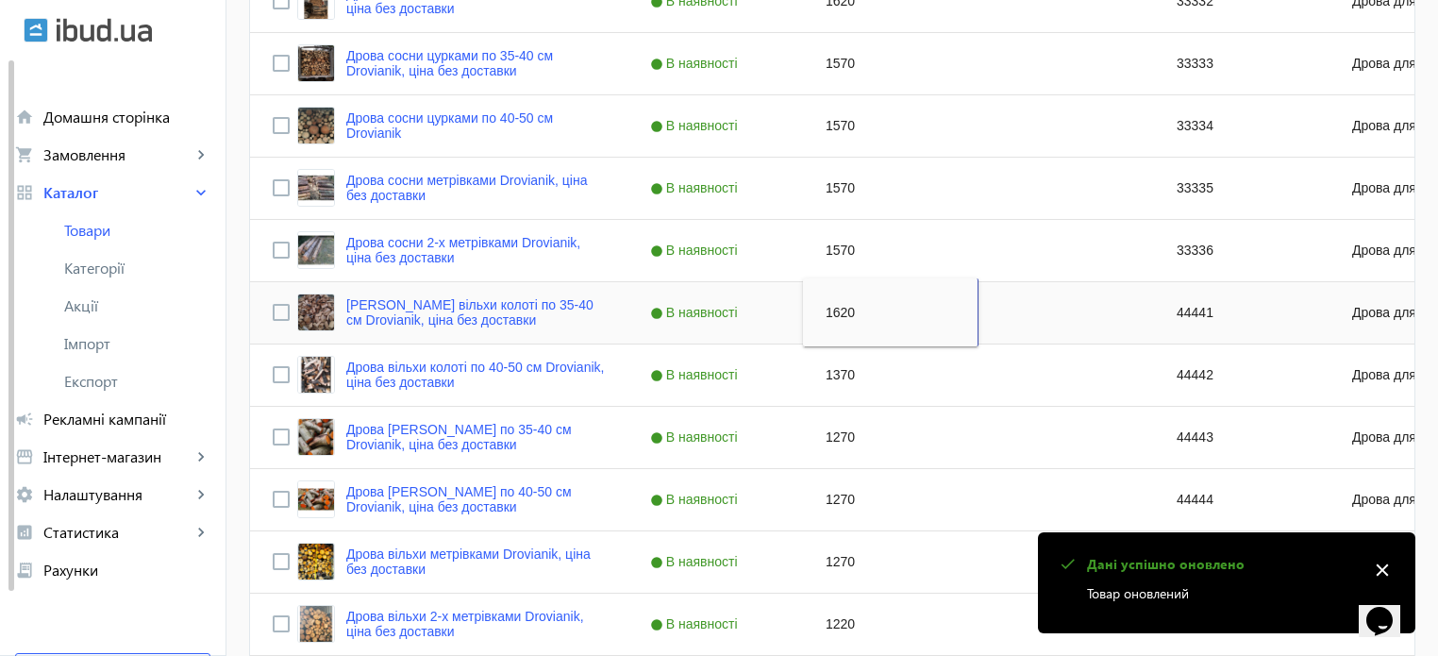
scroll to position [1332, 0]
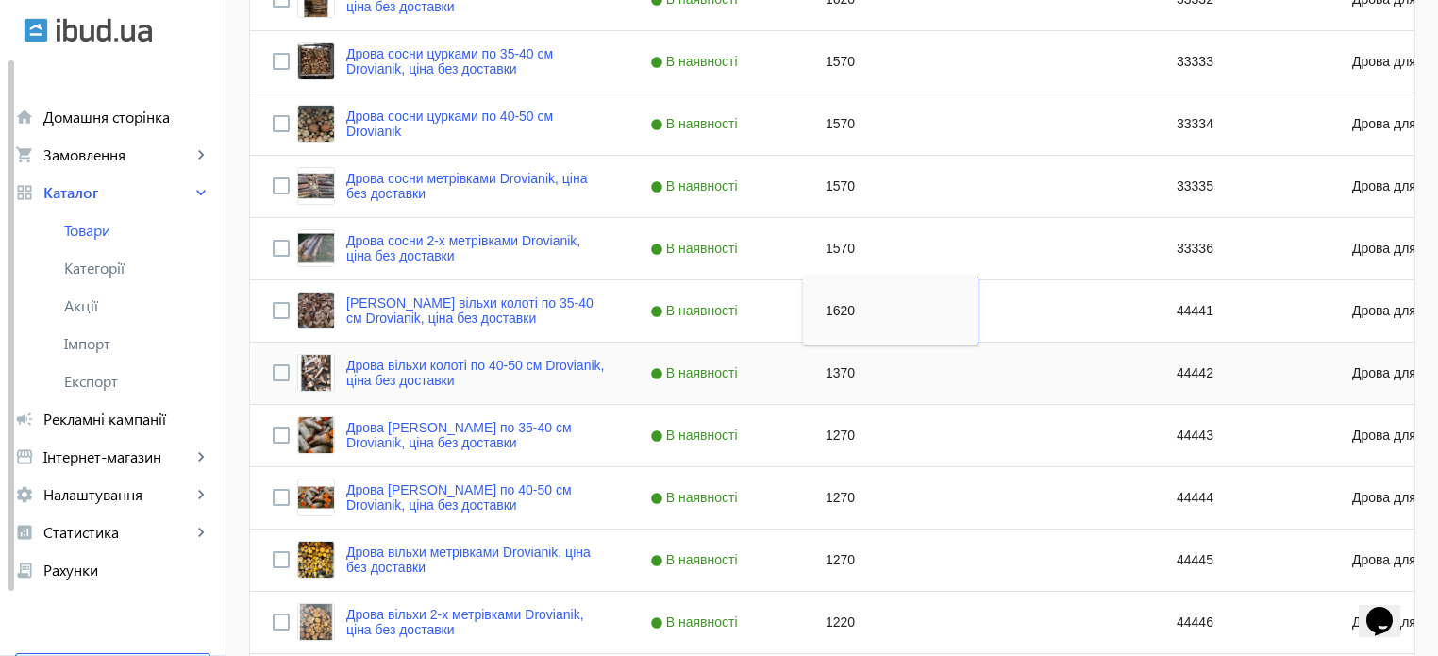
click at [836, 363] on div "1370" at bounding box center [891, 373] width 176 height 61
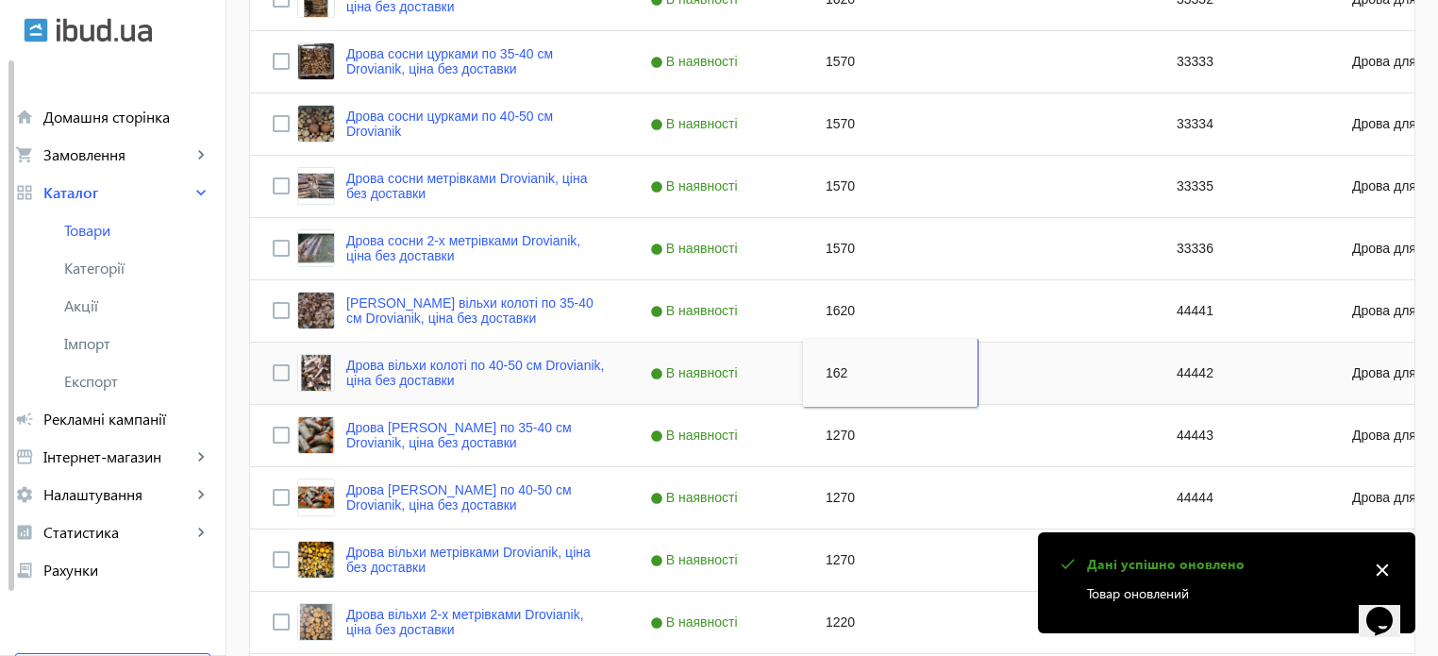
type input "1620"
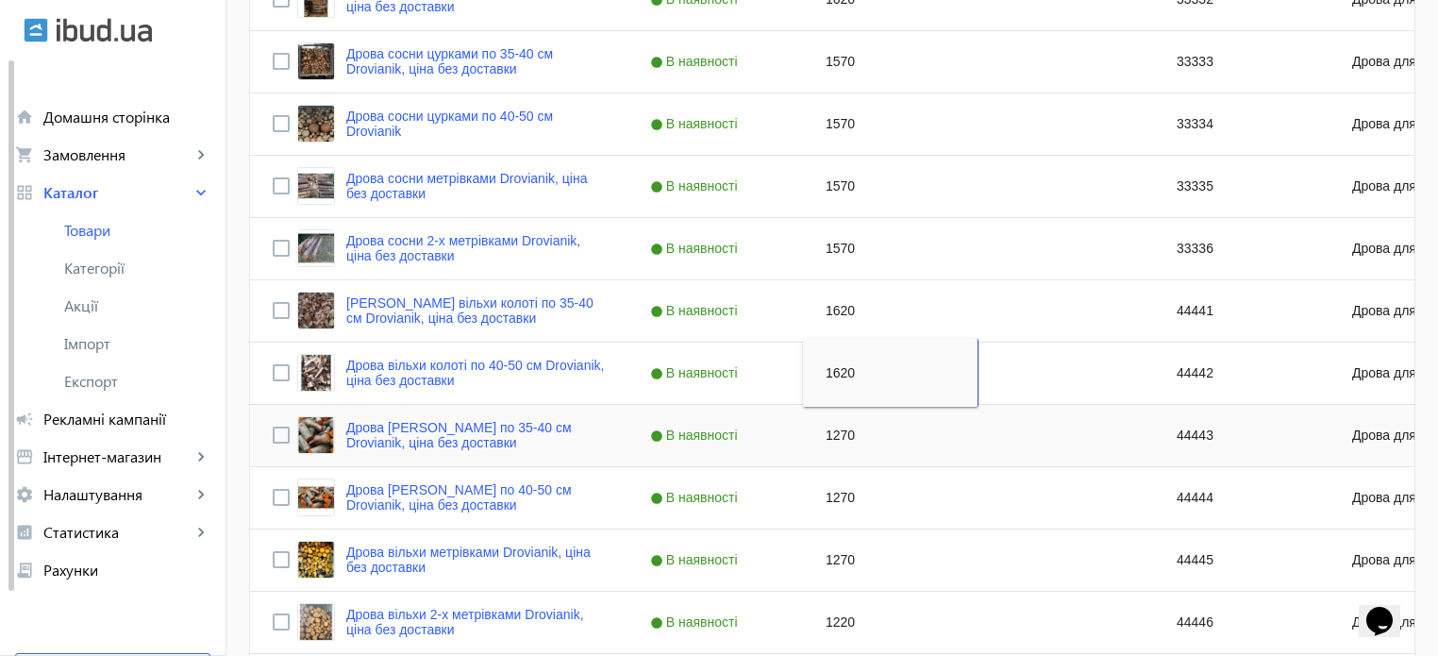
click at [830, 439] on div "1270" at bounding box center [891, 435] width 176 height 61
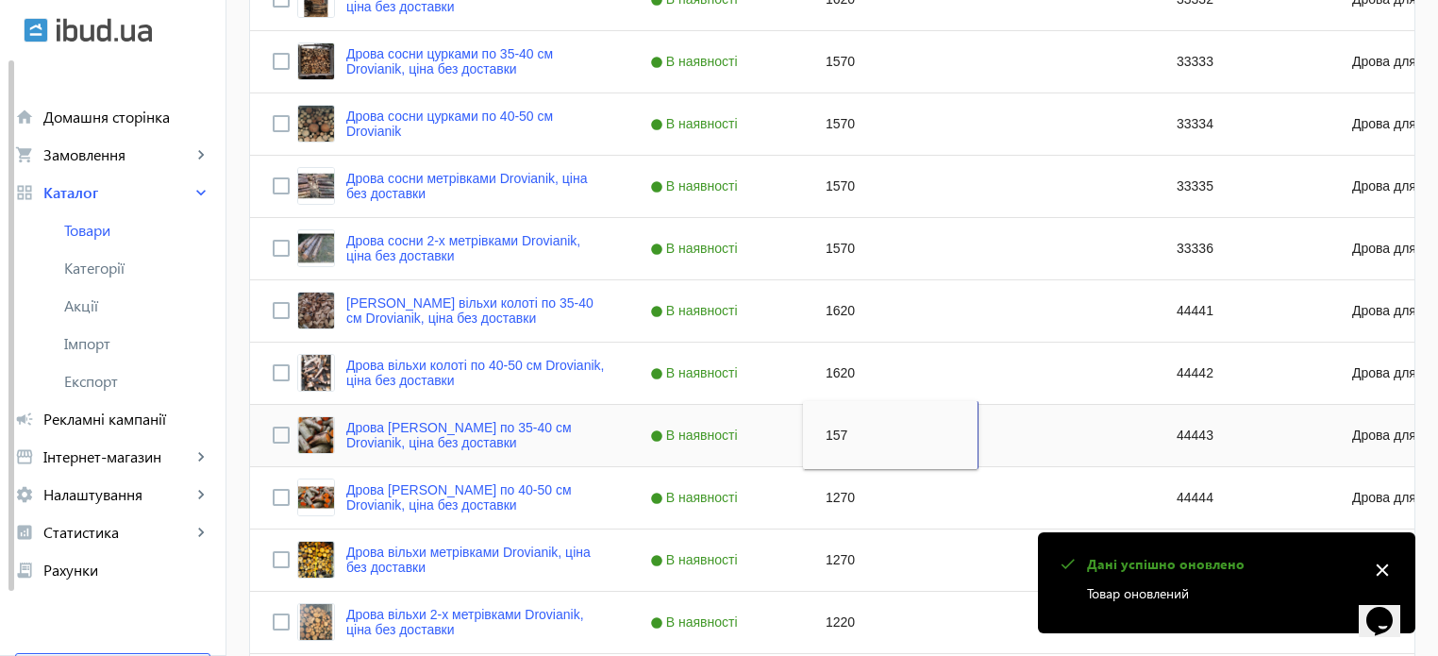
type input "1570"
click at [832, 494] on div "1270" at bounding box center [891, 497] width 176 height 61
type input "1570"
click at [833, 558] on div "1270" at bounding box center [891, 559] width 176 height 61
type input "1570"
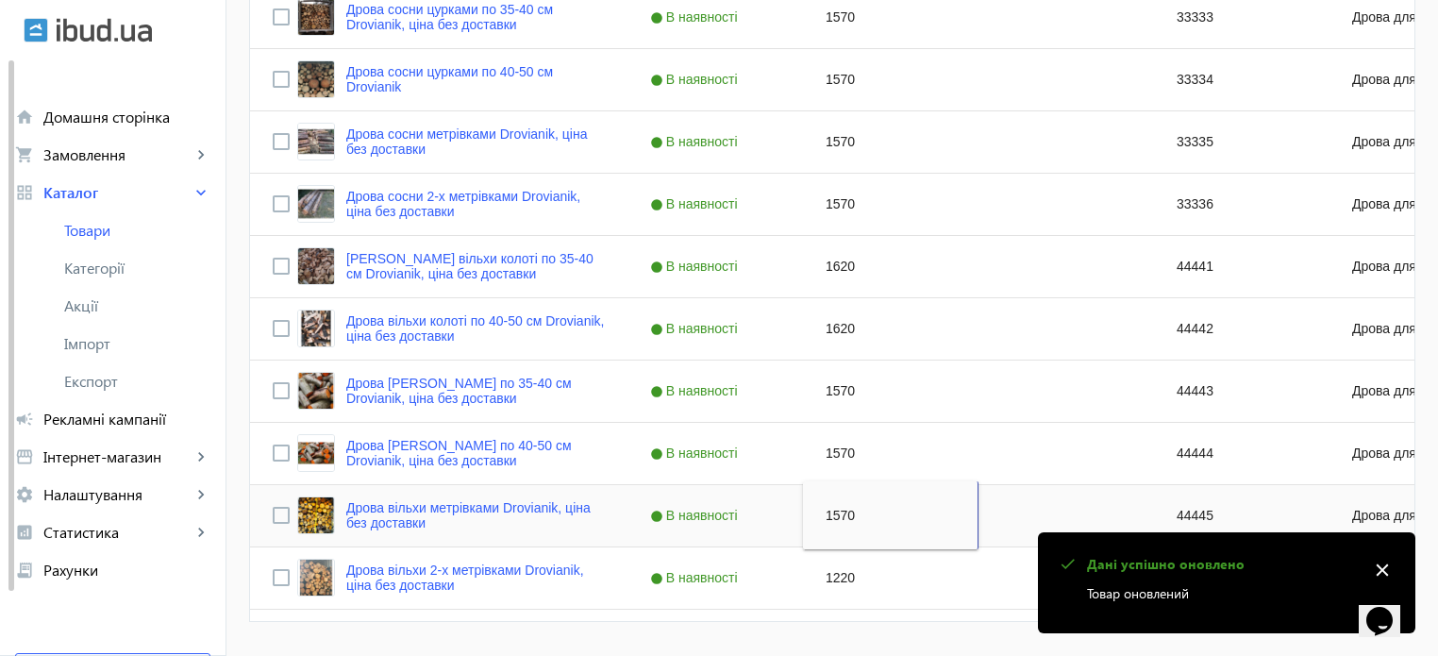
scroll to position [1427, 0]
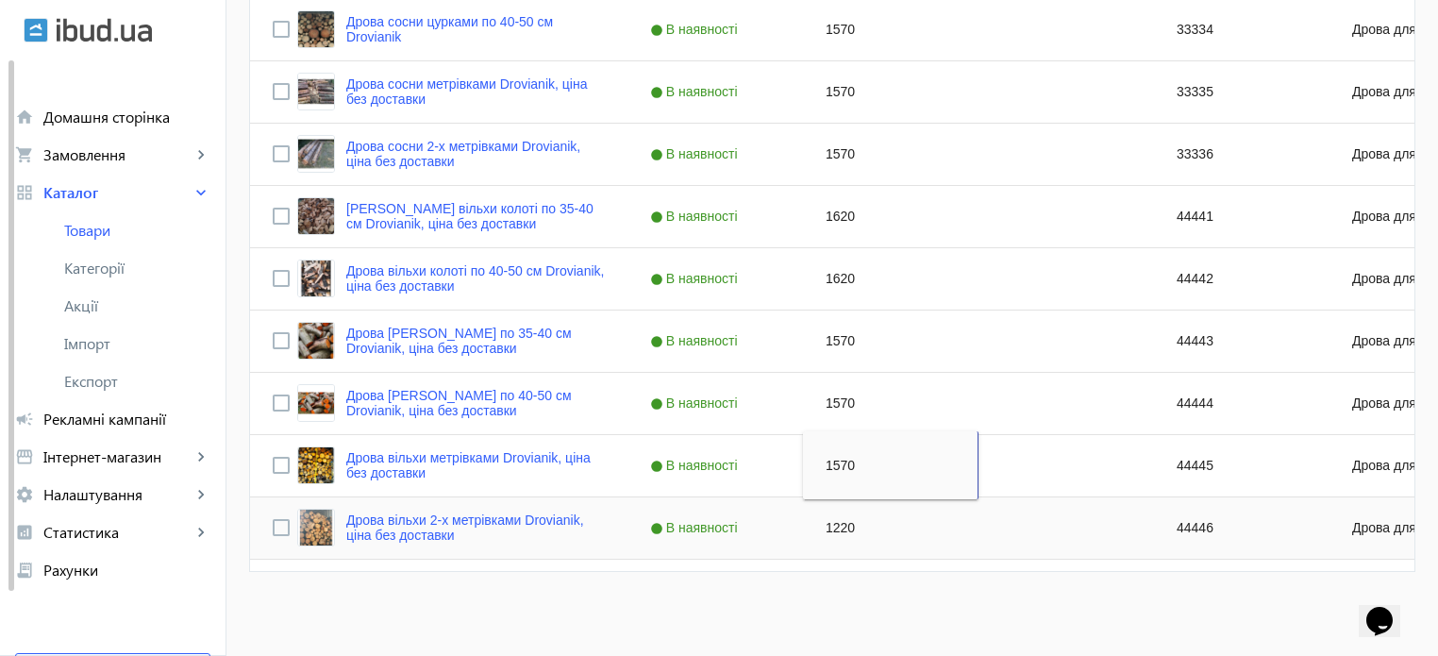
click at [821, 531] on div "1220" at bounding box center [891, 527] width 176 height 61
type input "1570"
drag, startPoint x: 527, startPoint y: 573, endPoint x: 1405, endPoint y: -114, distance: 1115.1
